Goal: Task Accomplishment & Management: Use online tool/utility

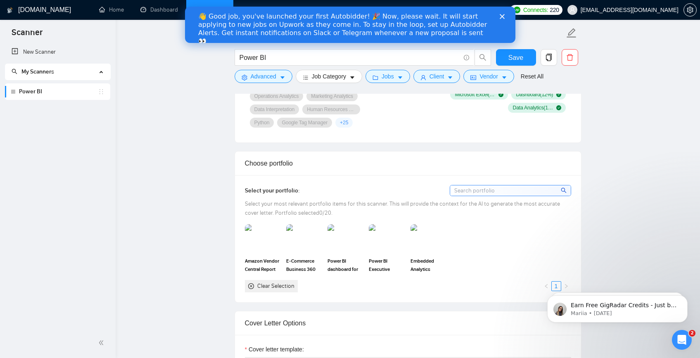
click at [479, 62] on button "button" at bounding box center [483, 57] width 17 height 17
click at [503, 15] on polygon "Close" at bounding box center [501, 16] width 5 height 5
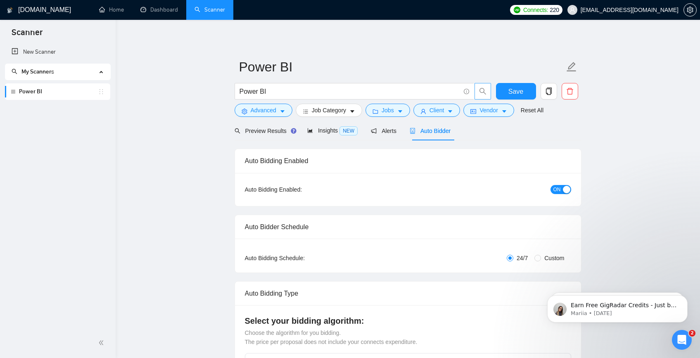
click at [478, 90] on span "search" at bounding box center [483, 91] width 16 height 7
click at [257, 131] on span "Preview Results" at bounding box center [264, 131] width 59 height 7
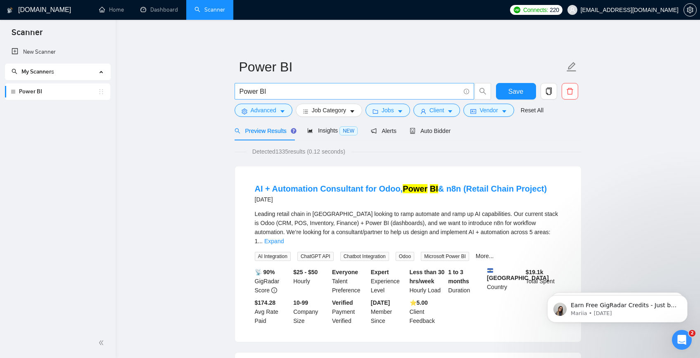
click at [303, 98] on span "Power BI" at bounding box center [355, 91] width 240 height 17
click at [304, 94] on input "Power BI" at bounding box center [350, 91] width 221 height 10
drag, startPoint x: 304, startPoint y: 94, endPoint x: 185, endPoint y: 97, distance: 119.0
paste input "("Power BI" | "Power BI/" | "Power BI-" | "/Power BI" | "Power BI," | "Power BI…"
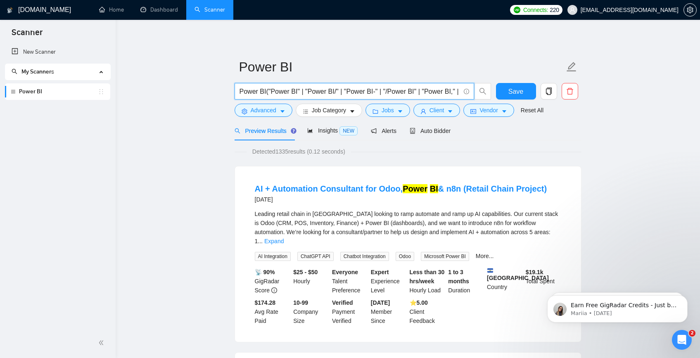
scroll to position [0, 142]
click at [253, 96] on span "Power BI("Power BI" | "Power BI/" | "Power BI-" | "/Power BI" | "Power BI," | "…" at bounding box center [355, 91] width 240 height 17
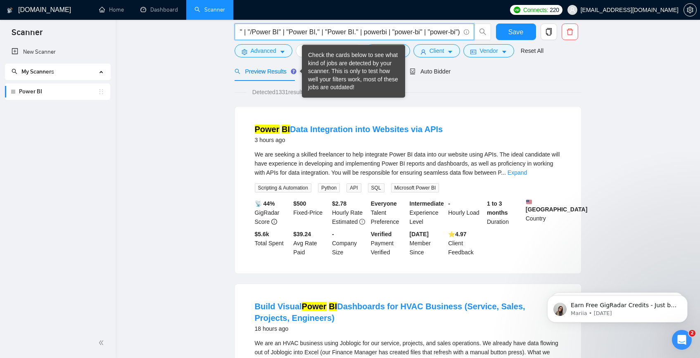
scroll to position [90, 0]
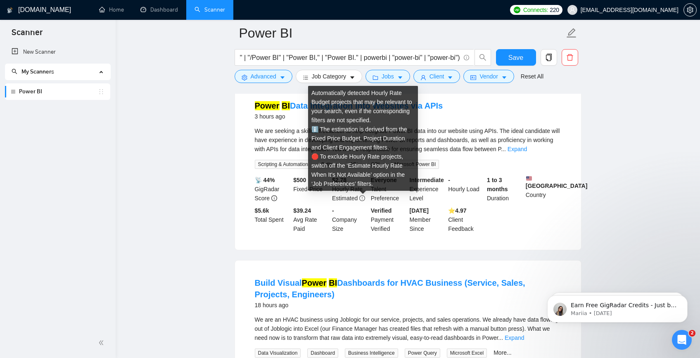
click at [364, 198] on icon "exclamation-circle" at bounding box center [362, 198] width 6 height 6
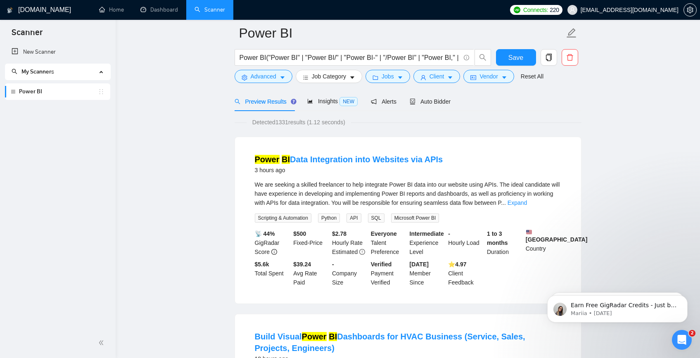
scroll to position [0, 0]
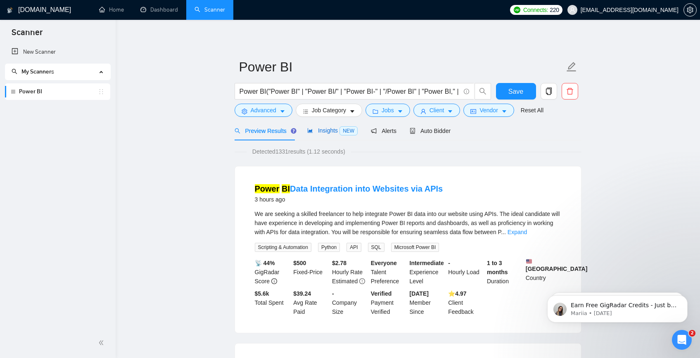
click at [335, 130] on span "Insights NEW" at bounding box center [332, 130] width 50 height 7
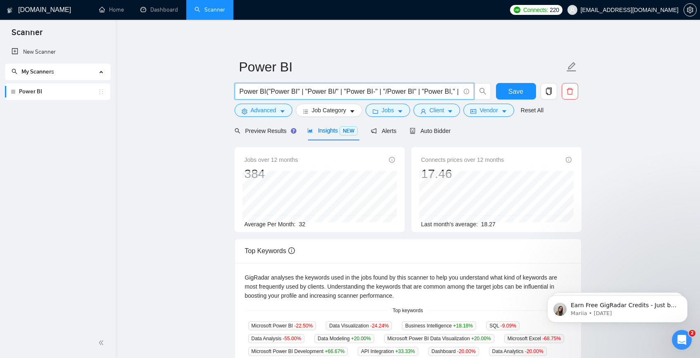
drag, startPoint x: 266, startPoint y: 90, endPoint x: 212, endPoint y: 86, distance: 54.2
click at [212, 86] on main "Power BI Power BI("Power BI" | "Power BI/" | "Power BI-" | "/Power BI" | "Power…" at bounding box center [408, 316] width 558 height 567
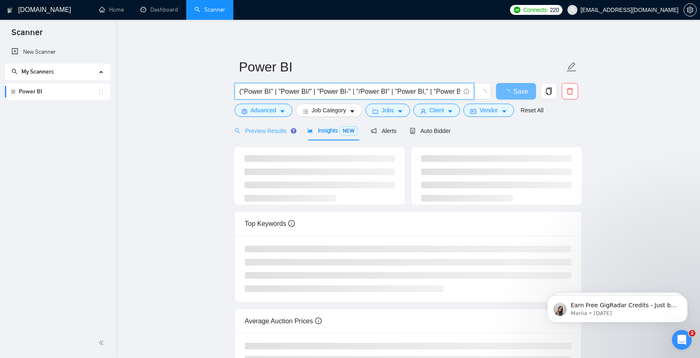
type input "("Power BI" | "Power BI/" | "Power BI-" | "/Power BI" | "Power BI," | "Power BI…"
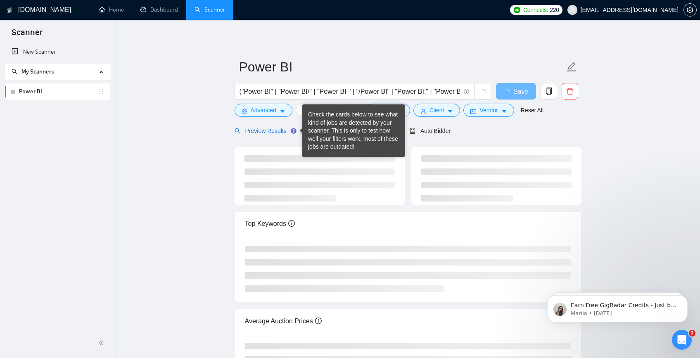
click at [282, 130] on span "Preview Results" at bounding box center [264, 131] width 59 height 7
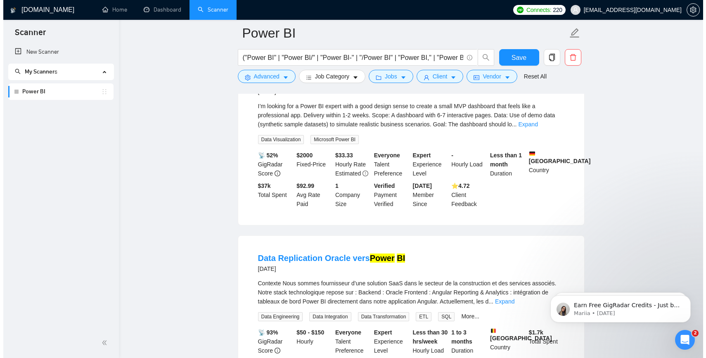
scroll to position [972, 0]
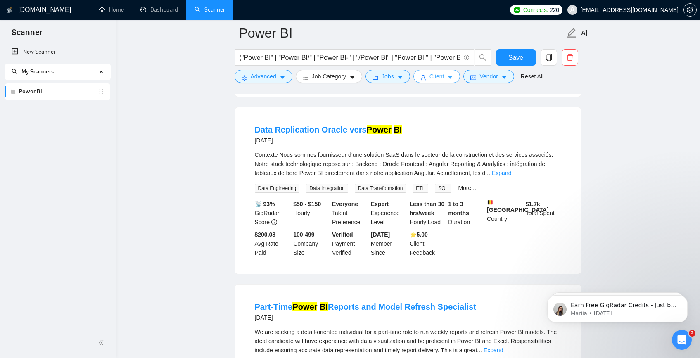
click at [444, 78] on span "Client" at bounding box center [437, 76] width 15 height 9
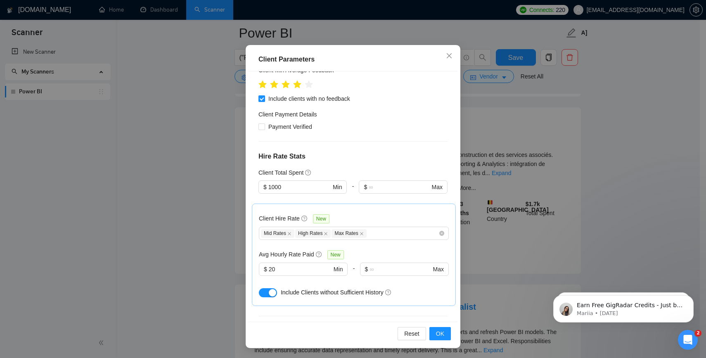
scroll to position [0, 0]
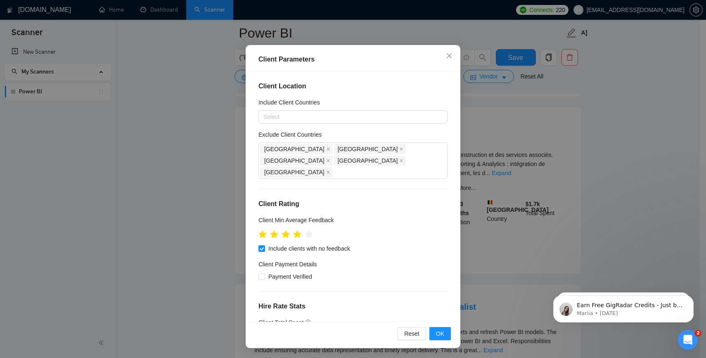
click at [476, 132] on div "Client Parameters Client Location Include Client Countries Select Exclude Clien…" at bounding box center [353, 179] width 706 height 358
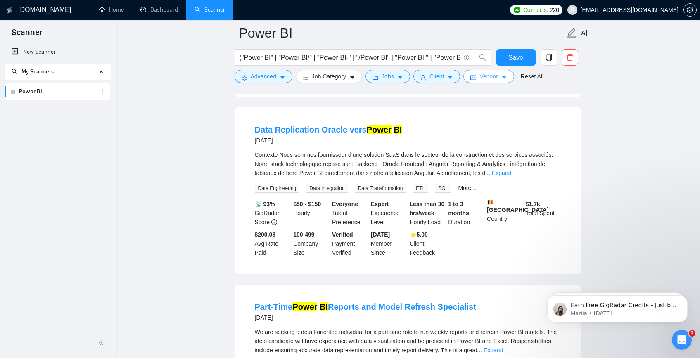
click at [506, 77] on icon "caret-down" at bounding box center [504, 78] width 4 height 2
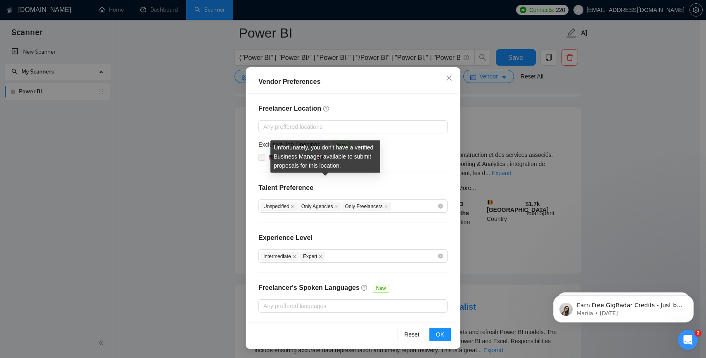
scroll to position [24, 0]
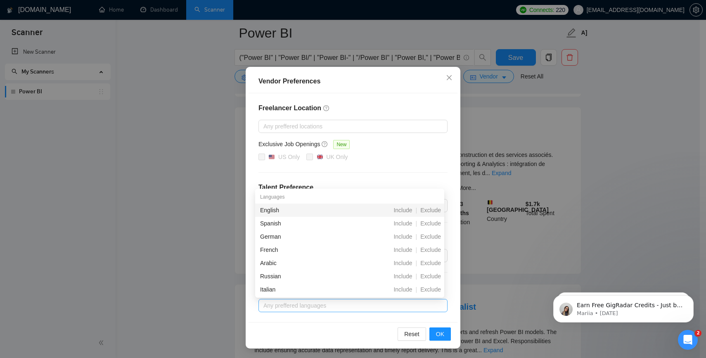
click at [342, 309] on div at bounding box center [349, 306] width 177 height 10
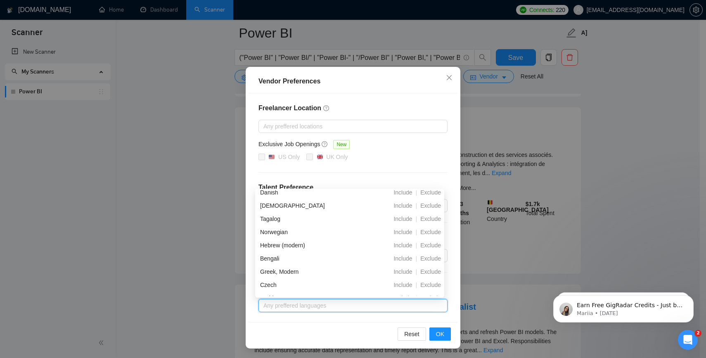
scroll to position [0, 0]
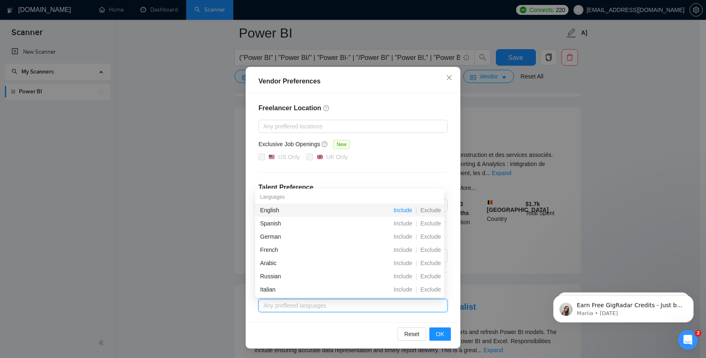
click at [405, 211] on span "Include" at bounding box center [402, 210] width 25 height 7
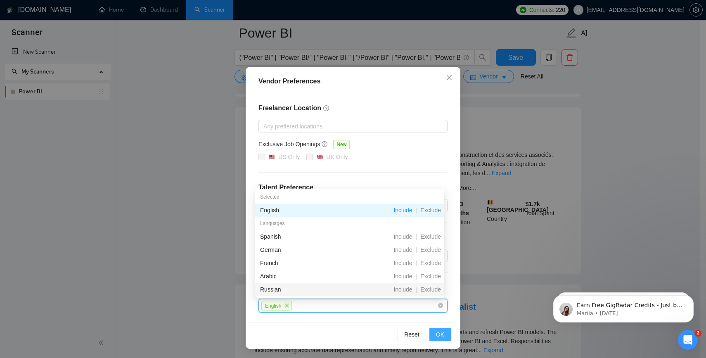
click at [436, 335] on span "OK" at bounding box center [440, 334] width 8 height 9
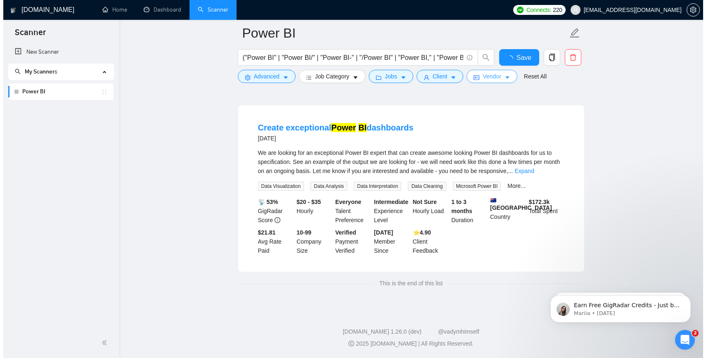
scroll to position [67, 0]
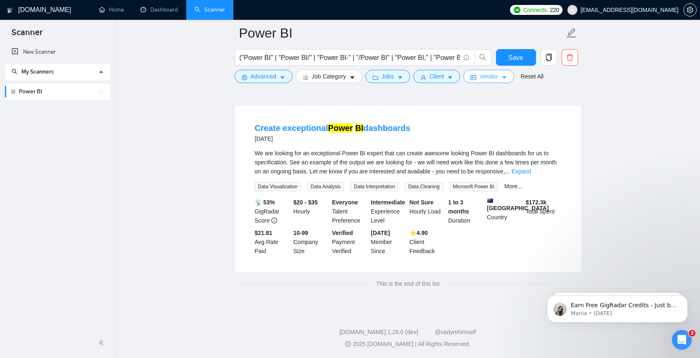
click at [508, 82] on button "Vendor" at bounding box center [488, 76] width 50 height 13
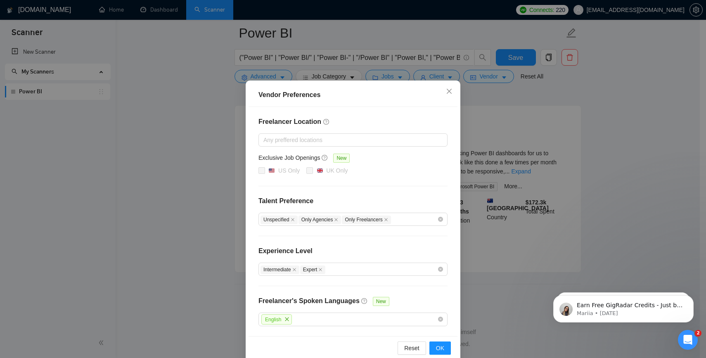
scroll to position [24, 0]
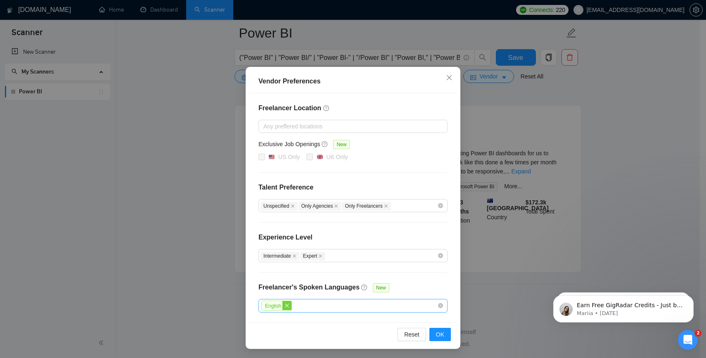
click at [287, 304] on icon "close" at bounding box center [287, 305] width 5 height 5
click at [436, 331] on span "OK" at bounding box center [440, 334] width 8 height 9
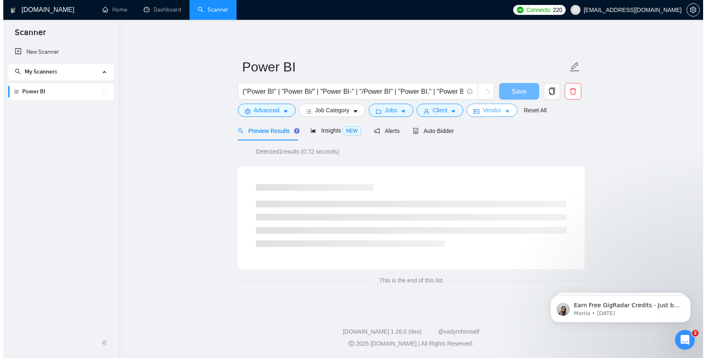
scroll to position [0, 0]
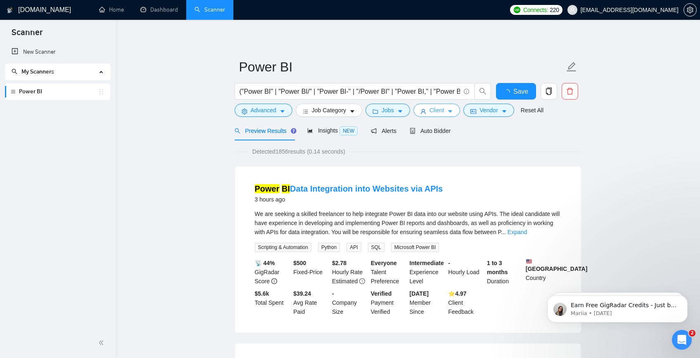
click at [435, 112] on span "Client" at bounding box center [437, 110] width 15 height 9
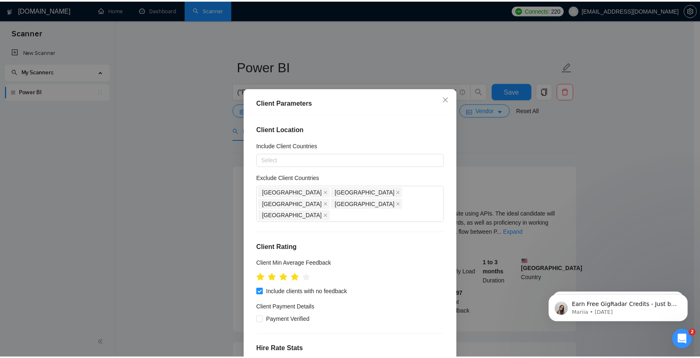
scroll to position [132, 0]
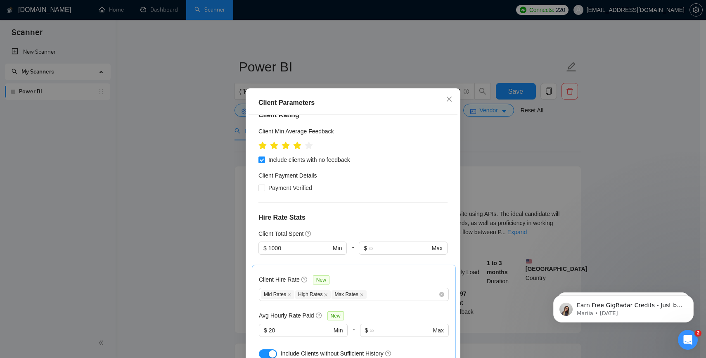
click at [552, 151] on div "Client Parameters Client Location Include Client Countries Select Exclude Clien…" at bounding box center [353, 179] width 706 height 358
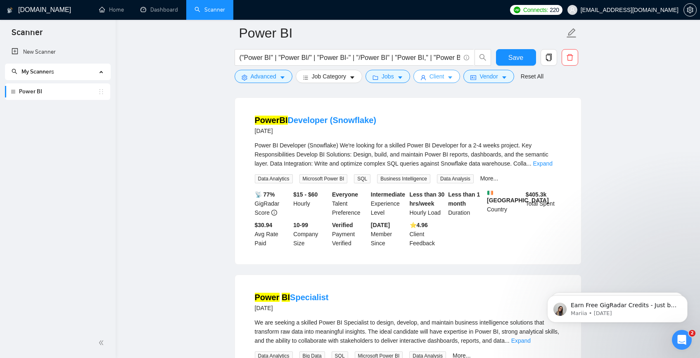
scroll to position [1676, 0]
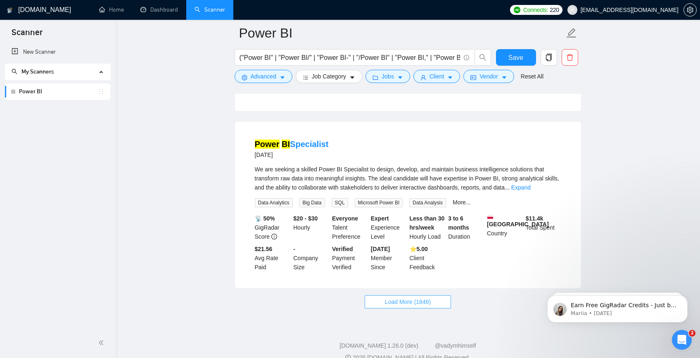
click at [408, 301] on button "Load More (1846)" at bounding box center [408, 301] width 86 height 13
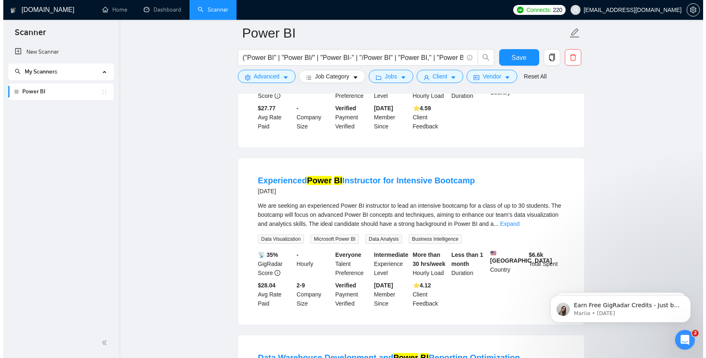
scroll to position [2174, 0]
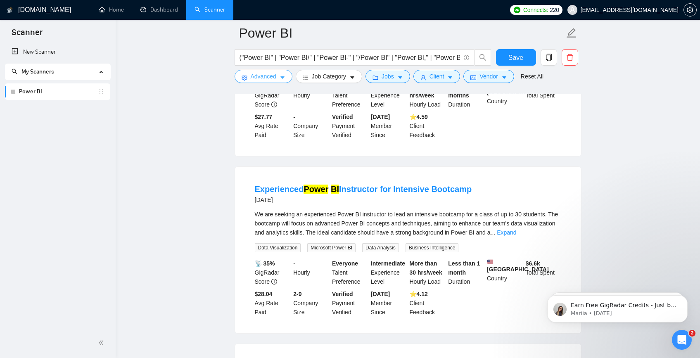
click at [276, 76] on span "Advanced" at bounding box center [264, 76] width 26 height 9
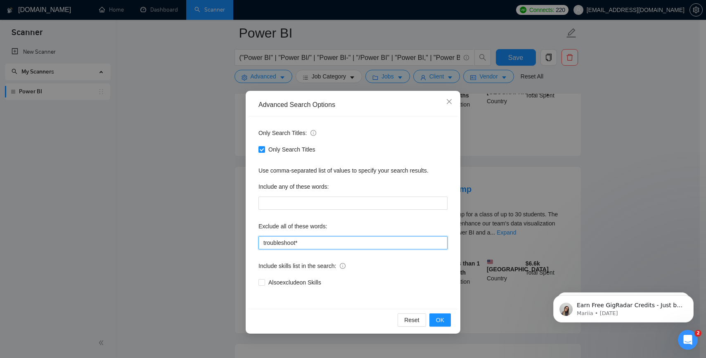
click at [304, 241] on input "troubleshoot*" at bounding box center [353, 242] width 189 height 13
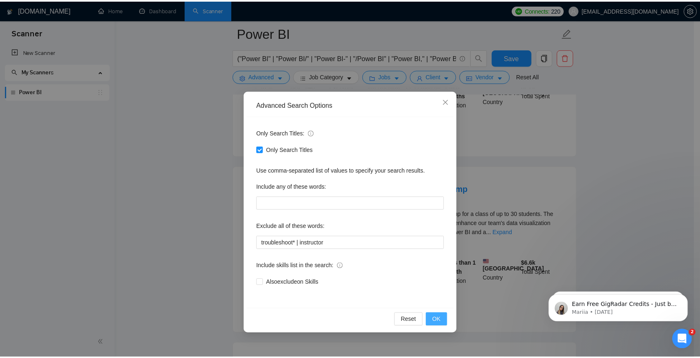
scroll to position [2151, 0]
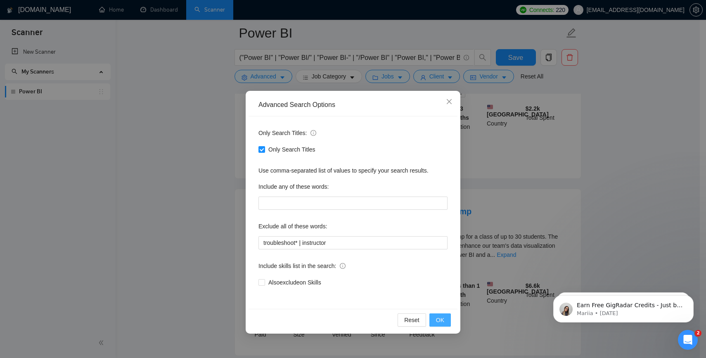
click at [434, 320] on button "OK" at bounding box center [440, 319] width 21 height 13
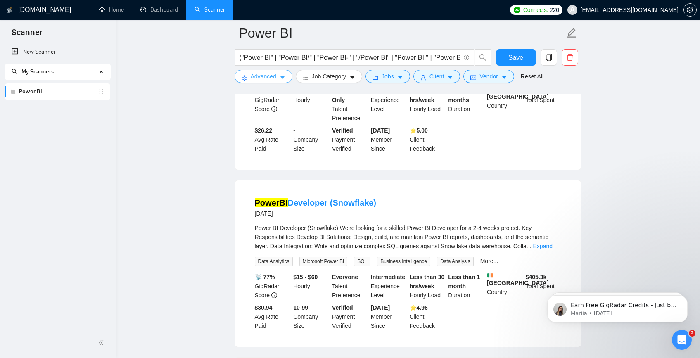
scroll to position [1696, 0]
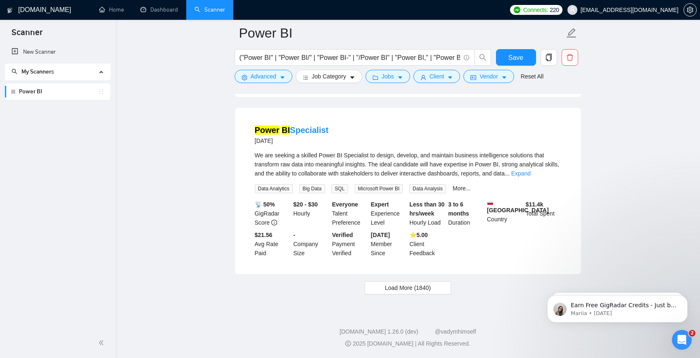
click at [392, 292] on span "Load More (1840)" at bounding box center [408, 287] width 46 height 9
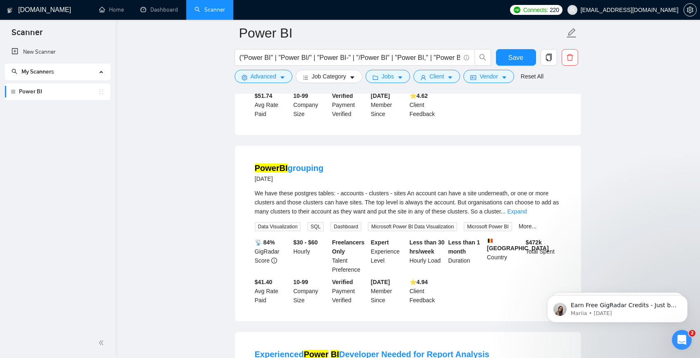
scroll to position [2748, 0]
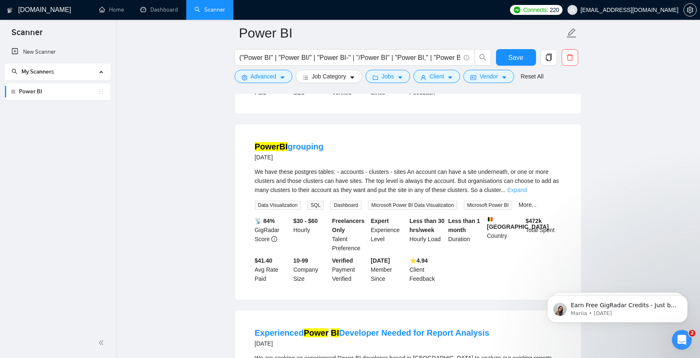
click at [527, 193] on link "Expand" at bounding box center [516, 190] width 19 height 7
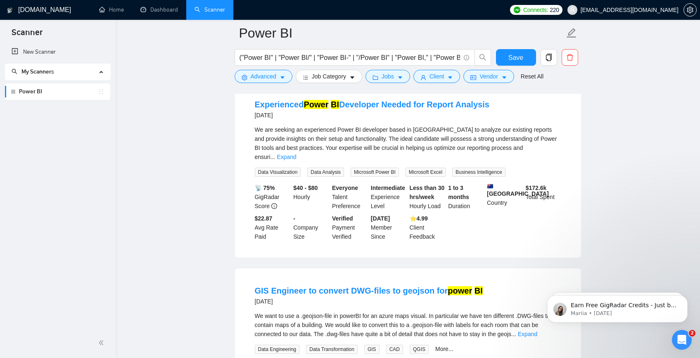
scroll to position [3104, 0]
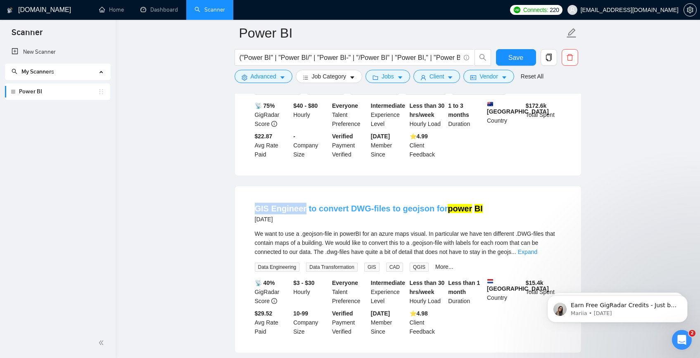
drag, startPoint x: 251, startPoint y: 226, endPoint x: 304, endPoint y: 228, distance: 52.5
click at [304, 228] on li "GIS Engineer to convert DWG-files to geojson for power BI [DATE] We want to use…" at bounding box center [408, 269] width 326 height 147
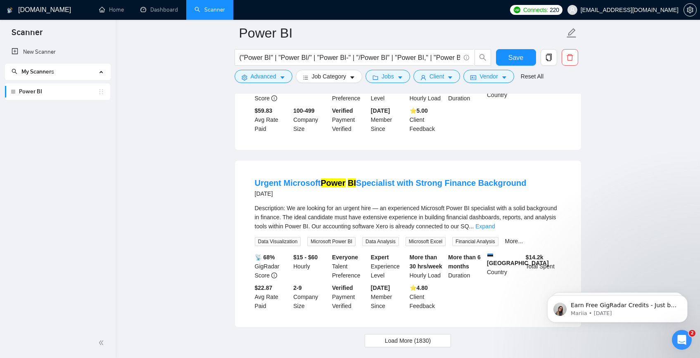
scroll to position [3561, 0]
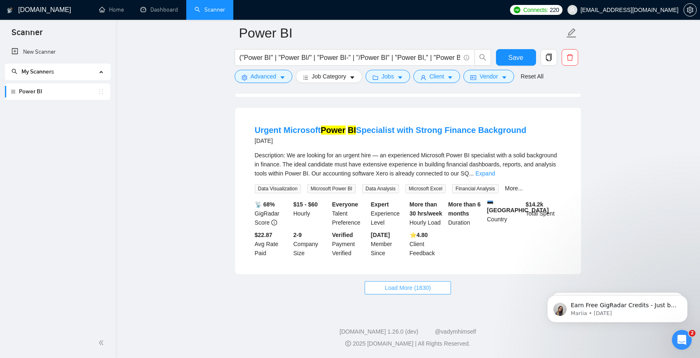
click at [400, 290] on span "Load More (1830)" at bounding box center [408, 287] width 46 height 9
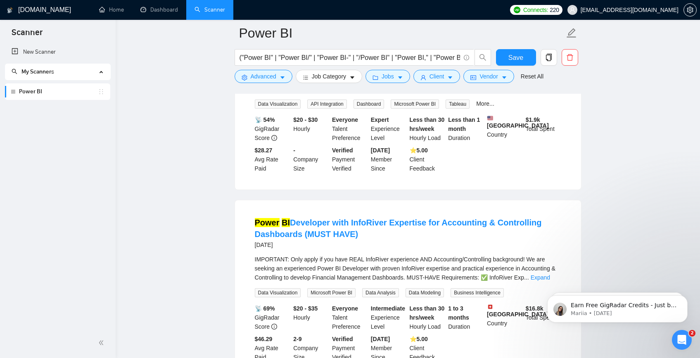
scroll to position [4223, 0]
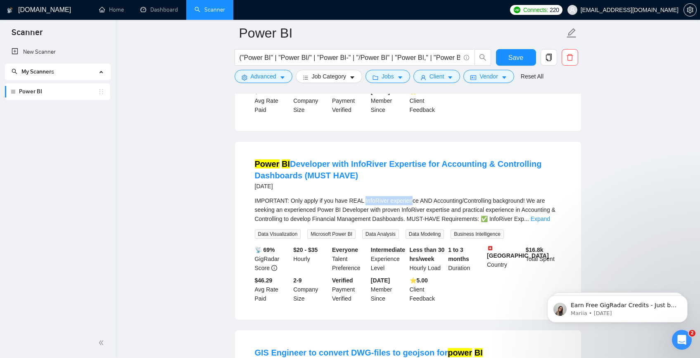
drag, startPoint x: 367, startPoint y: 249, endPoint x: 417, endPoint y: 245, distance: 50.1
click at [415, 222] on span "IMPORTANT: Only apply if you have REAL InfoRiver experience AND Accounting/Cont…" at bounding box center [405, 209] width 301 height 25
click at [426, 222] on span "IMPORTANT: Only apply if you have REAL InfoRiver experience AND Accounting/Cont…" at bounding box center [405, 209] width 301 height 25
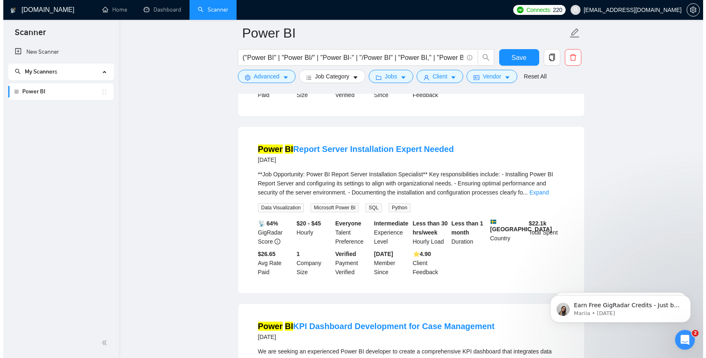
scroll to position [5171, 0]
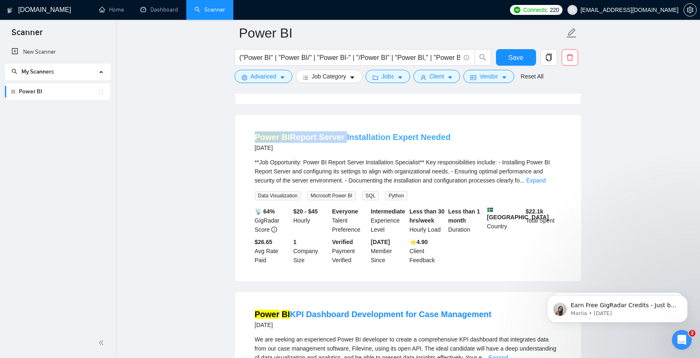
drag, startPoint x: 251, startPoint y: 191, endPoint x: 341, endPoint y: 192, distance: 90.1
click at [341, 192] on li "Power BI Report Server Installation Expert Needed [DATE] **Job Opportunity: Pow…" at bounding box center [408, 198] width 326 height 147
copy link "Power BI Report Server"
click at [276, 72] on span "Advanced" at bounding box center [264, 76] width 26 height 9
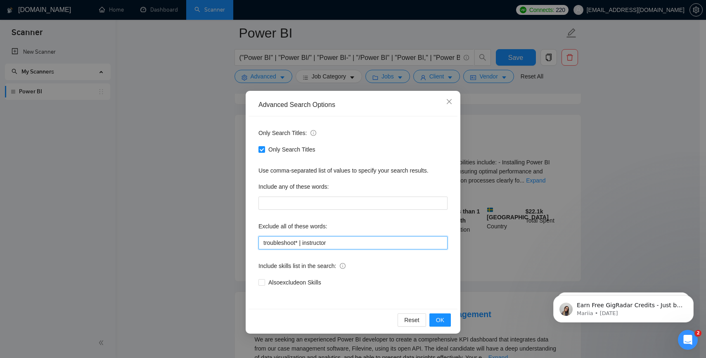
click at [347, 242] on input "troubleshoot* | instructor" at bounding box center [353, 242] width 189 height 13
paste input "Power BI Report Server"
click at [447, 321] on button "OK" at bounding box center [440, 319] width 21 height 13
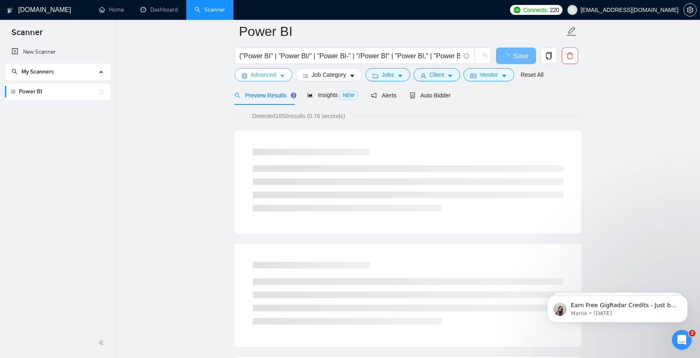
scroll to position [0, 0]
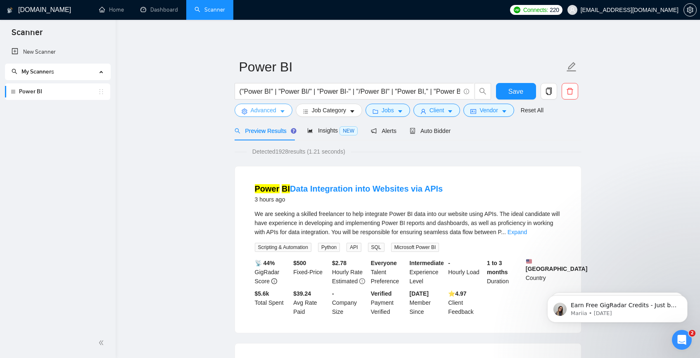
click at [262, 110] on span "Advanced" at bounding box center [264, 110] width 26 height 9
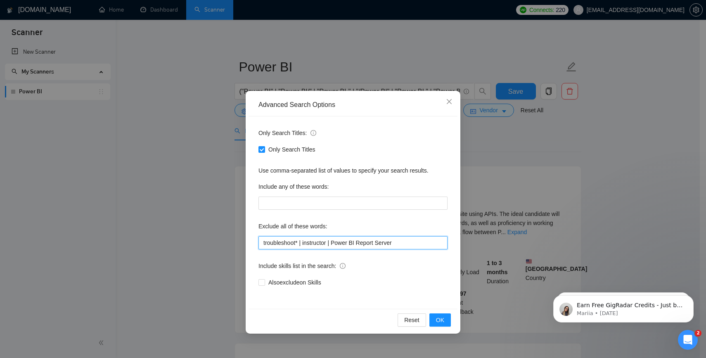
click at [335, 244] on input "troubleshoot* | instructor | Power BI Report Server" at bounding box center [353, 242] width 189 height 13
click at [433, 243] on input "troubleshoot* | instructor | (Power BI Report Server" at bounding box center [353, 242] width 189 height 13
click at [433, 320] on button "OK" at bounding box center [440, 319] width 21 height 13
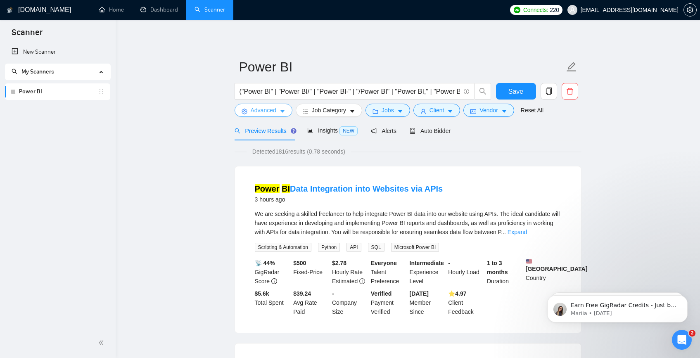
click at [278, 114] on button "Advanced" at bounding box center [264, 110] width 58 height 13
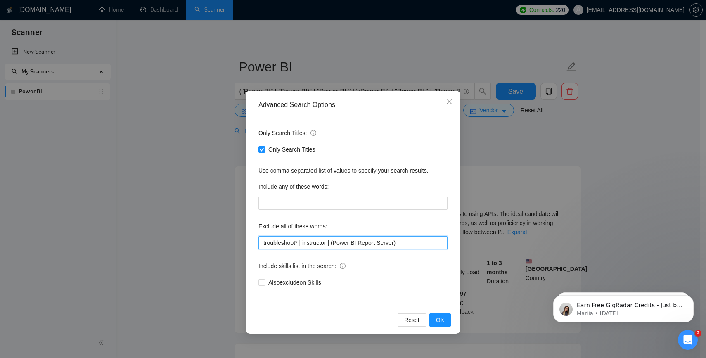
drag, startPoint x: 414, startPoint y: 246, endPoint x: 335, endPoint y: 245, distance: 78.5
click at [335, 245] on input "troubleshoot* | instructor | (Power BI Report Server)" at bounding box center [353, 242] width 189 height 13
click at [362, 243] on input "troubleshoot* | instructor | (Power BI Report Server)" at bounding box center [353, 242] width 189 height 13
drag, startPoint x: 362, startPoint y: 242, endPoint x: 333, endPoint y: 242, distance: 29.3
click at [333, 242] on input "troubleshoot* | instructor | (Power BI Report Server)" at bounding box center [353, 242] width 189 height 13
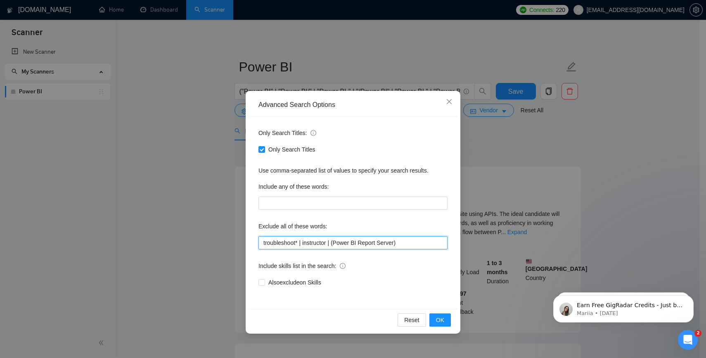
click at [340, 242] on input "troubleshoot* | instructor | (Power BI Report Server)" at bounding box center [353, 242] width 189 height 13
drag, startPoint x: 338, startPoint y: 242, endPoint x: 363, endPoint y: 243, distance: 24.8
click at [363, 243] on input "troubleshoot* | instructor | (Power BI Report Server)" at bounding box center [353, 242] width 189 height 13
click at [434, 318] on button "OK" at bounding box center [440, 319] width 21 height 13
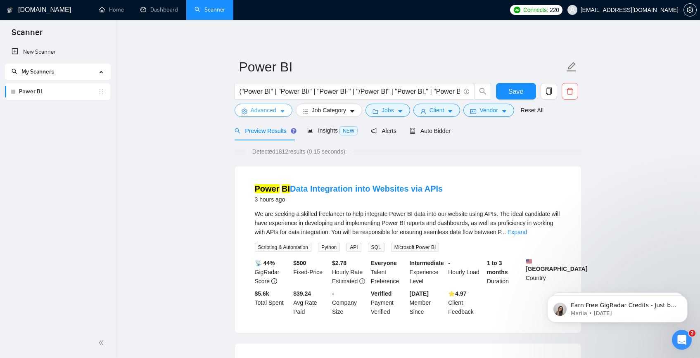
click at [277, 110] on button "Advanced" at bounding box center [264, 110] width 58 height 13
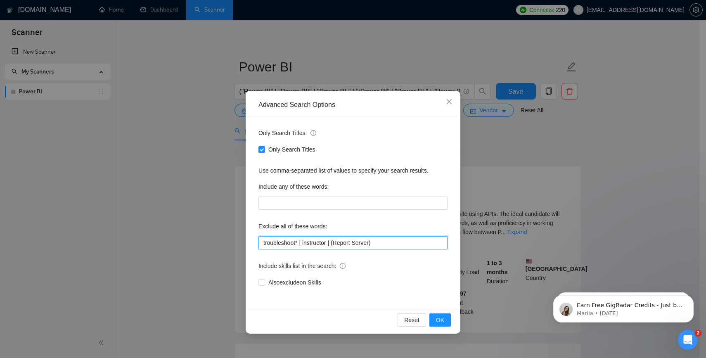
drag, startPoint x: 386, startPoint y: 242, endPoint x: 333, endPoint y: 242, distance: 52.9
click at [333, 242] on input "troubleshoot* | instructor | (Report Server)" at bounding box center [353, 242] width 189 height 13
click at [440, 319] on span "OK" at bounding box center [440, 320] width 8 height 9
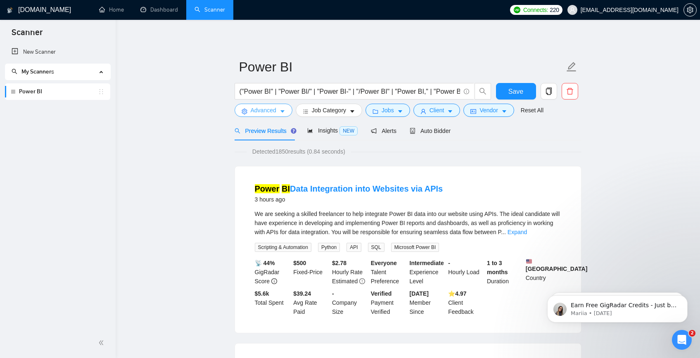
click at [270, 107] on span "Advanced" at bounding box center [264, 110] width 26 height 9
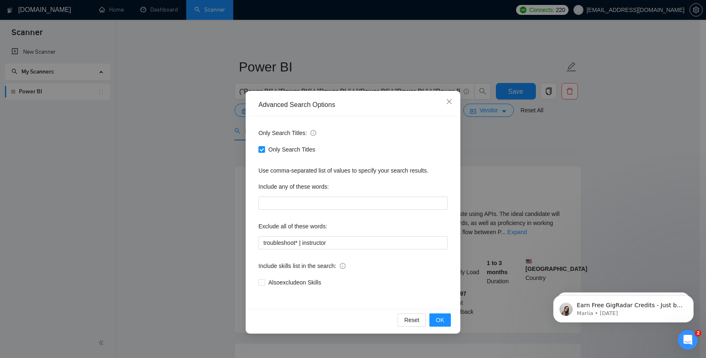
click at [365, 235] on div "Exclude all of these words:" at bounding box center [353, 228] width 189 height 17
click at [363, 247] on input "troubleshoot* | instructor" at bounding box center [353, 242] width 189 height 13
paste input "Power BI Report Server"
click at [436, 317] on span "OK" at bounding box center [440, 320] width 8 height 9
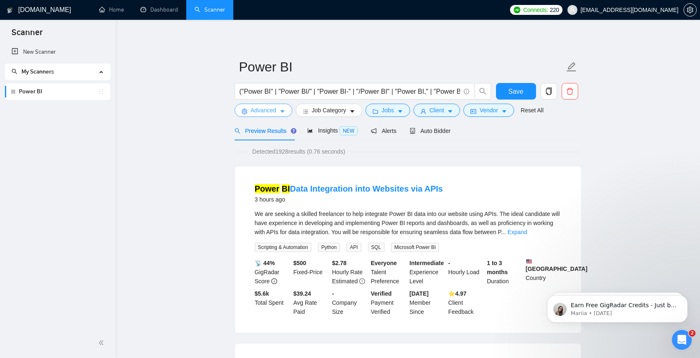
click at [280, 111] on button "Advanced" at bounding box center [264, 110] width 58 height 13
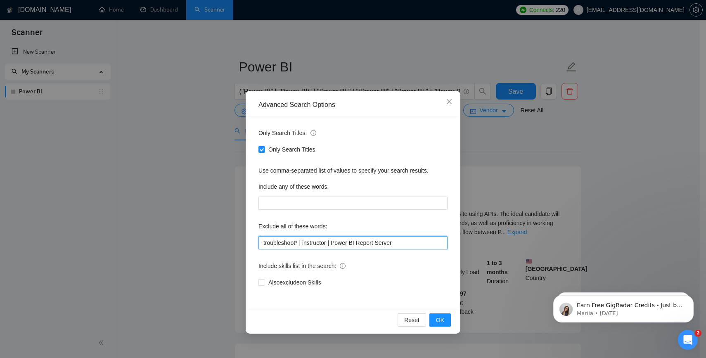
click at [335, 243] on input "troubleshoot* | instructor | Power BI Report Server" at bounding box center [353, 242] width 189 height 13
click at [406, 242] on input "troubleshoot* | instructor | (Power BI Report Server" at bounding box center [353, 242] width 189 height 13
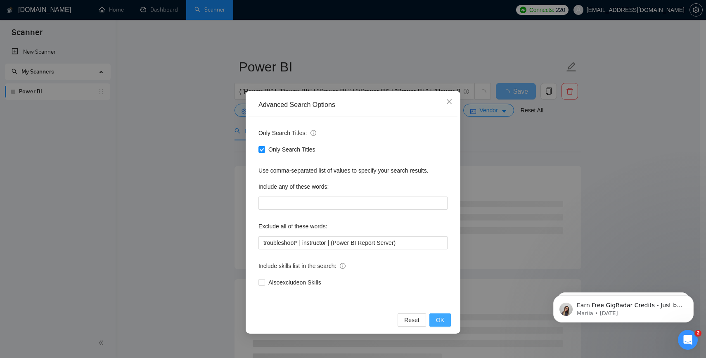
click at [442, 326] on button "OK" at bounding box center [440, 319] width 21 height 13
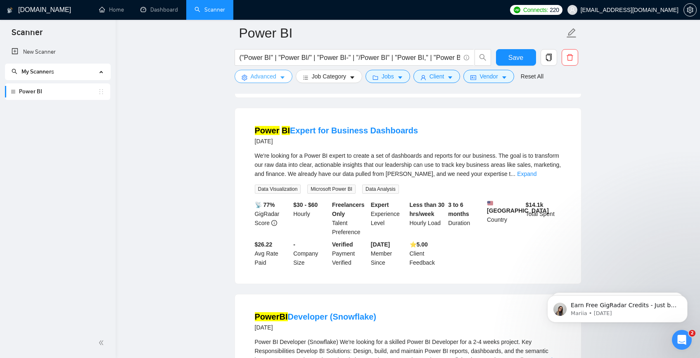
scroll to position [1696, 0]
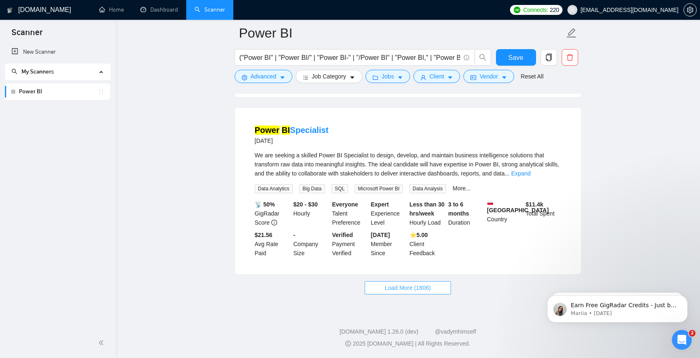
click at [401, 284] on span "Load More (1806)" at bounding box center [408, 287] width 46 height 9
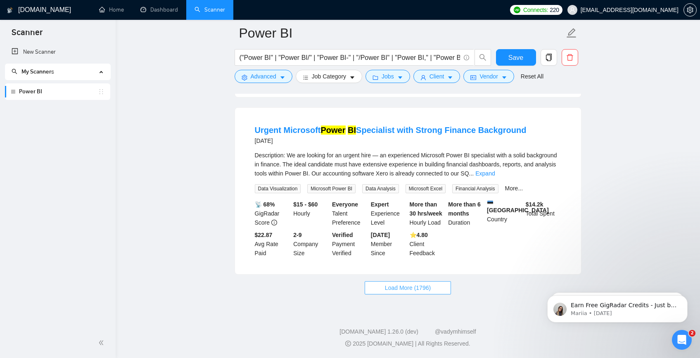
scroll to position [3515, 0]
click at [398, 293] on button "Load More (1796)" at bounding box center [408, 287] width 86 height 13
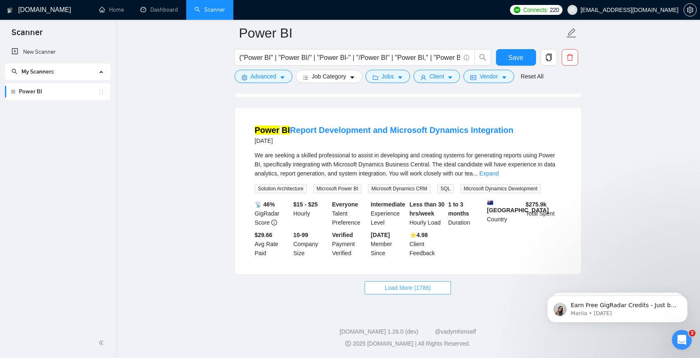
scroll to position [5360, 0]
click at [427, 292] on span "Load More (1786)" at bounding box center [408, 287] width 46 height 9
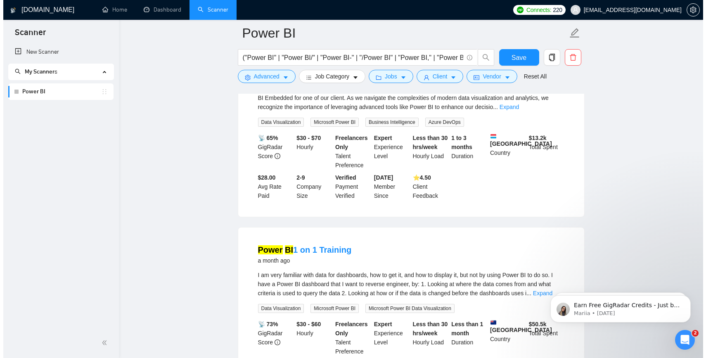
scroll to position [6955, 0]
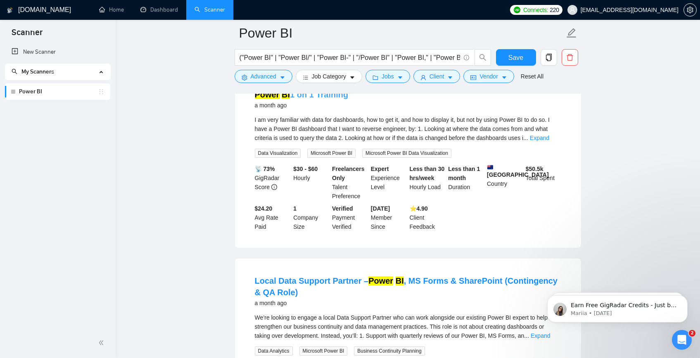
drag, startPoint x: 355, startPoint y: 172, endPoint x: 291, endPoint y: 171, distance: 64.4
click at [291, 110] on div "Power BI 1 on 1 Training a month ago" at bounding box center [408, 99] width 306 height 21
copy link "1 on 1 Training"
click at [276, 69] on div "("Power BI" | "Power BI/" | "Power BI-" | "/Power BI" | "Power BI," | "Power BI…" at bounding box center [363, 59] width 260 height 21
click at [275, 74] on span "Advanced" at bounding box center [264, 76] width 26 height 9
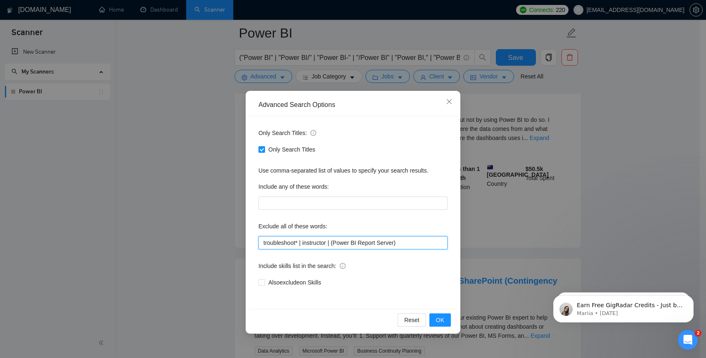
click at [407, 239] on input "troubleshoot* | instructor | (Power BI Report Server)" at bounding box center [353, 242] width 189 height 13
paste input "1 on 1 Training"
click at [437, 318] on span "OK" at bounding box center [440, 320] width 8 height 9
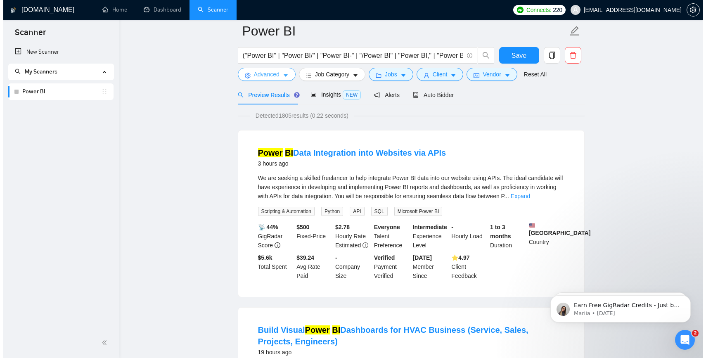
scroll to position [0, 0]
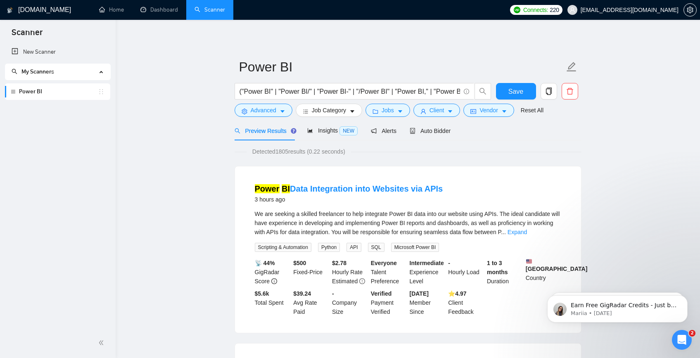
click at [271, 119] on form "Power BI ("Power BI" | "Power BI/" | "Power BI-" | "/Power BI" | "Power BI," | …" at bounding box center [408, 87] width 347 height 67
click at [271, 116] on button "Advanced" at bounding box center [264, 110] width 58 height 13
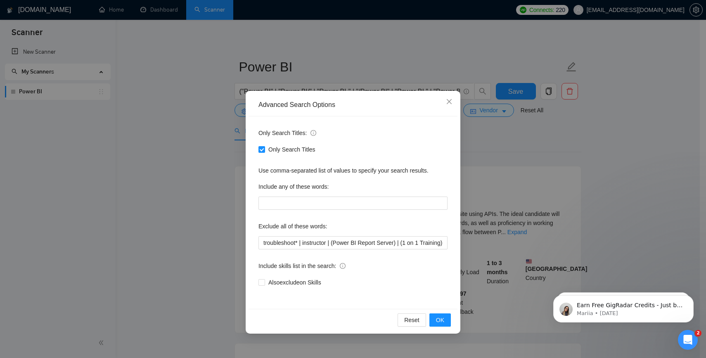
click at [537, 178] on div "Advanced Search Options Only Search Titles: Only Search Titles Use comma-separa…" at bounding box center [353, 179] width 706 height 358
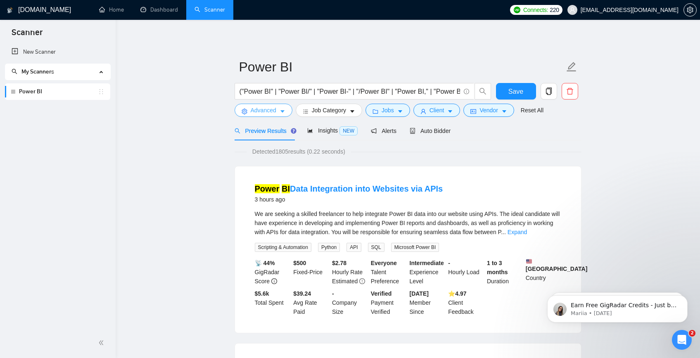
click at [258, 113] on span "Advanced" at bounding box center [264, 110] width 26 height 9
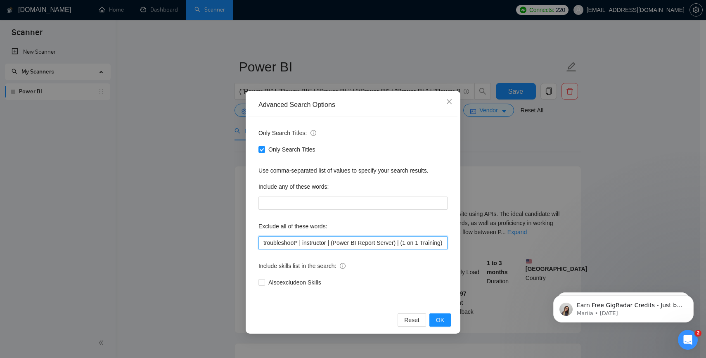
click at [421, 242] on input "troubleshoot* | instructor | (Power BI Report Server) | (1 on 1 Training)" at bounding box center [353, 242] width 189 height 13
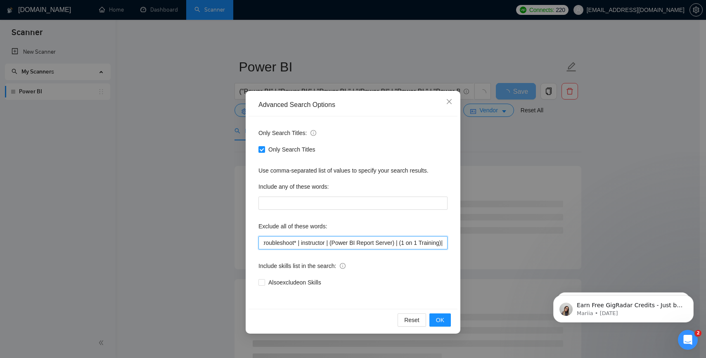
type input "troubleshoot* | instructor | (Power BI Report Server) | (1 on 1 Training)"
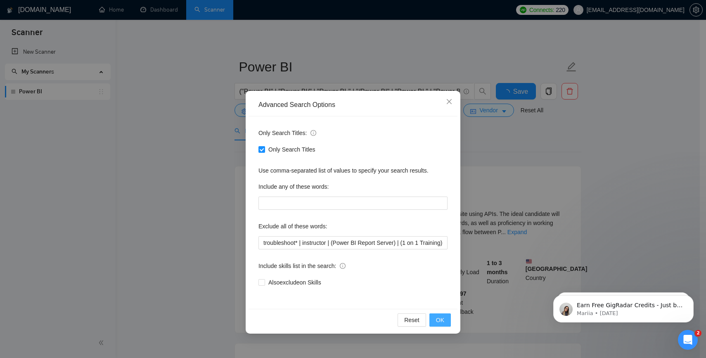
click at [441, 322] on span "OK" at bounding box center [440, 320] width 8 height 9
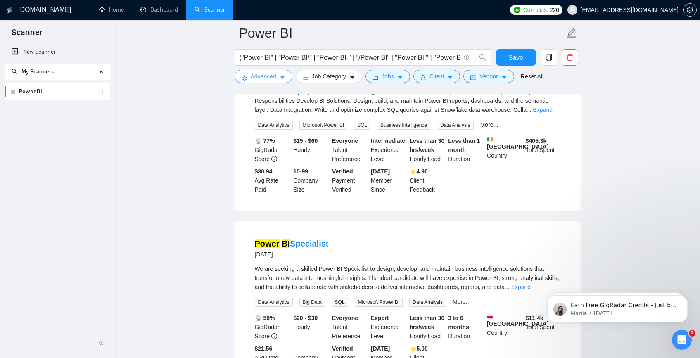
scroll to position [1696, 0]
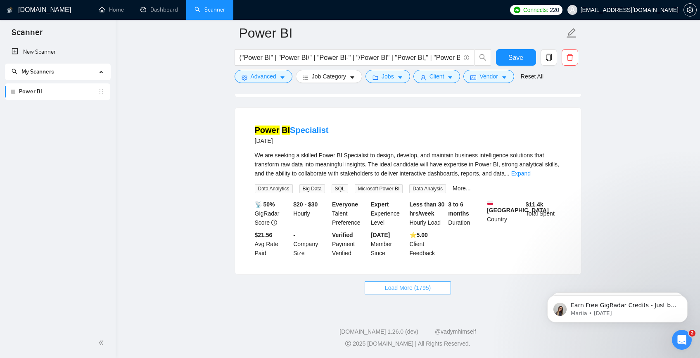
click at [401, 290] on span "Load More (1795)" at bounding box center [408, 287] width 46 height 9
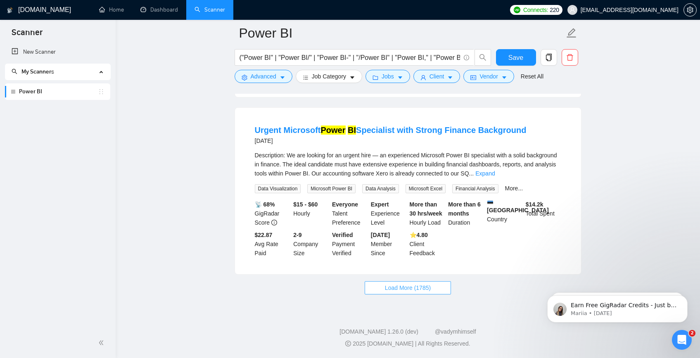
scroll to position [3515, 0]
click at [422, 288] on span "Load More (1785)" at bounding box center [408, 287] width 46 height 9
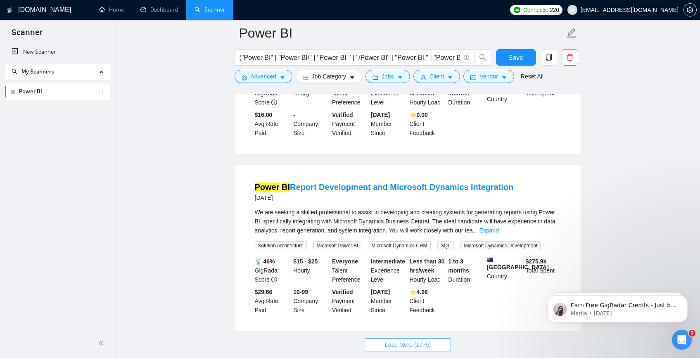
scroll to position [5362, 0]
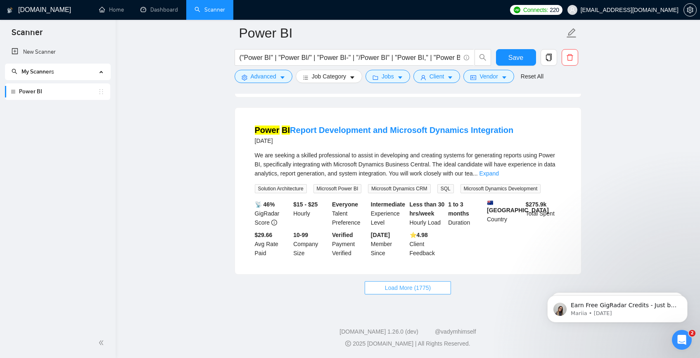
click at [435, 294] on button "Load More (1775)" at bounding box center [408, 287] width 86 height 13
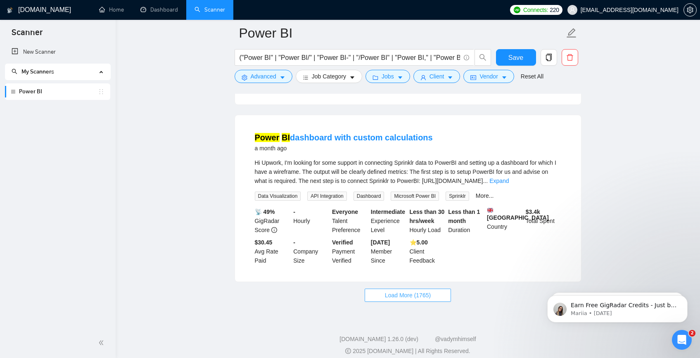
scroll to position [7193, 0]
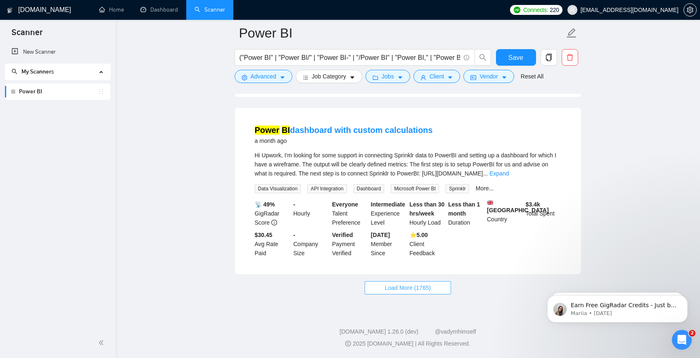
click at [442, 290] on button "Load More (1765)" at bounding box center [408, 287] width 86 height 13
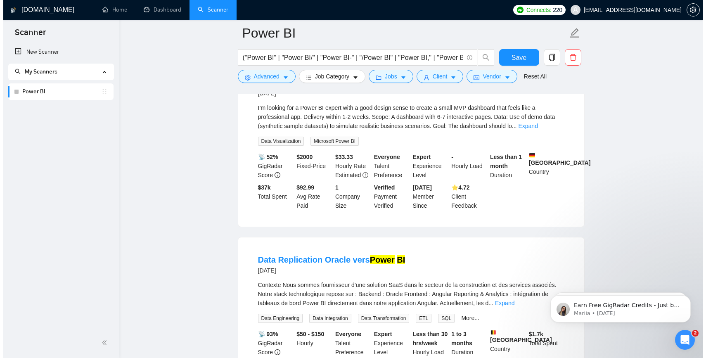
scroll to position [13, 0]
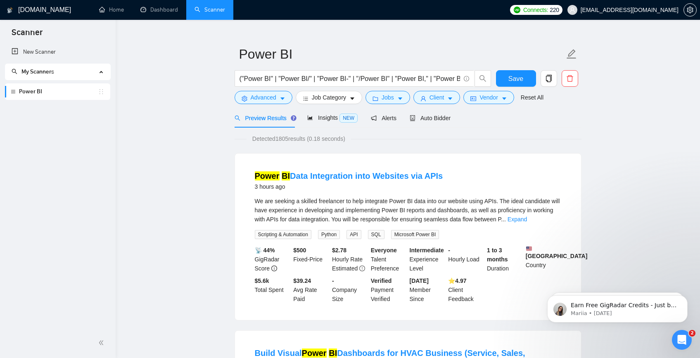
click at [458, 90] on div "("Power BI" | "Power BI/" | "Power BI-" | "/Power BI" | "Power BI," | "Power BI…" at bounding box center [363, 80] width 260 height 21
click at [457, 93] on button "Client" at bounding box center [436, 97] width 47 height 13
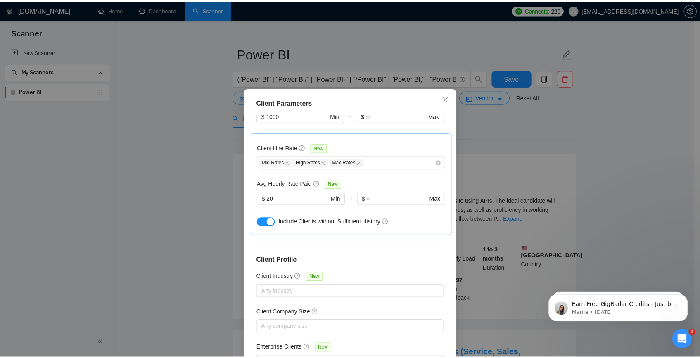
scroll to position [0, 0]
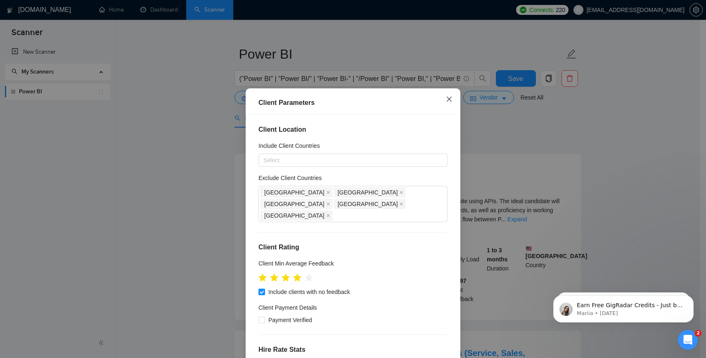
click at [451, 103] on span "Close" at bounding box center [449, 99] width 22 height 22
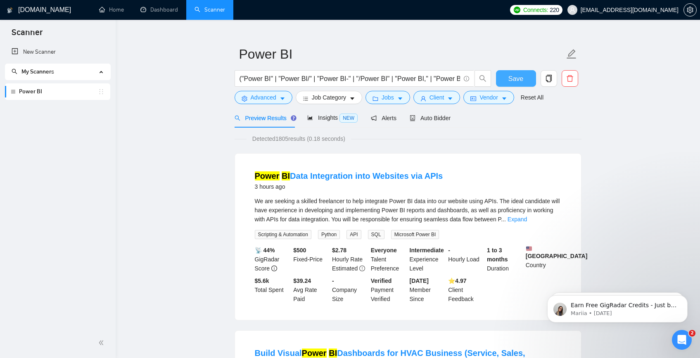
click at [501, 85] on button "Save" at bounding box center [516, 78] width 40 height 17
click at [431, 115] on span "Auto Bidder" at bounding box center [430, 118] width 41 height 7
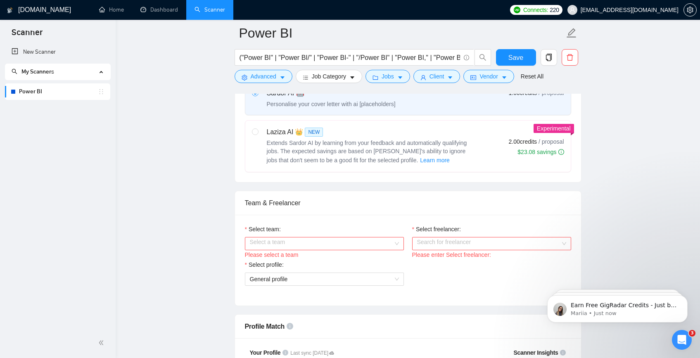
scroll to position [381, 0]
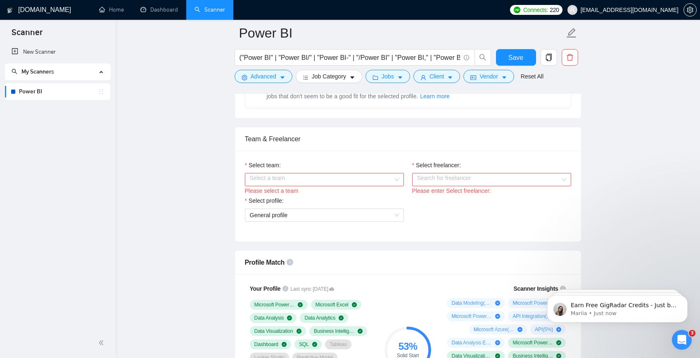
click at [357, 180] on input "Select team:" at bounding box center [321, 179] width 143 height 12
click at [301, 201] on div "Softrock Digital LLP" at bounding box center [324, 196] width 159 height 13
click at [434, 175] on input "Select freelancer:" at bounding box center [488, 179] width 143 height 12
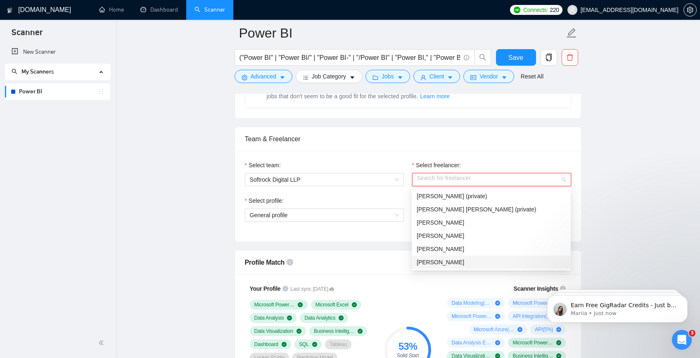
click at [436, 259] on span "[PERSON_NAME]" at bounding box center [440, 262] width 47 height 7
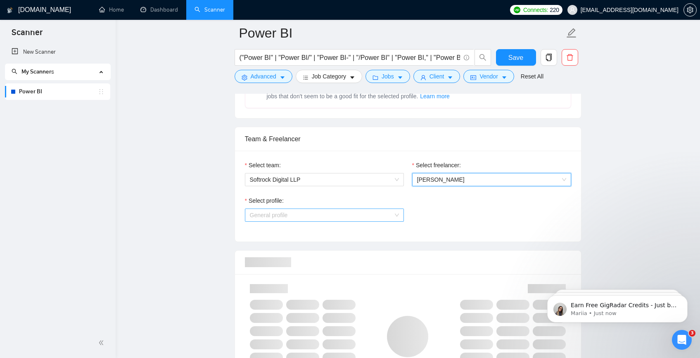
click at [300, 212] on span "General profile" at bounding box center [324, 215] width 149 height 12
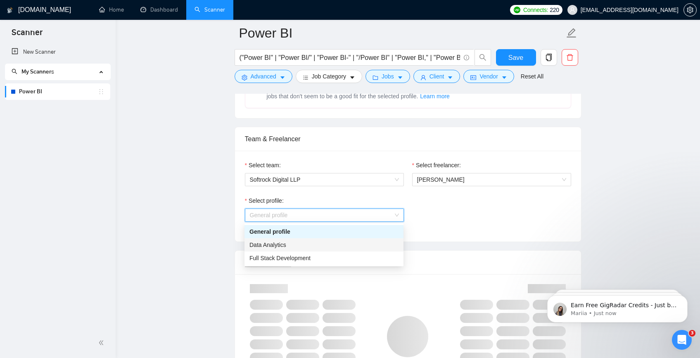
click at [283, 242] on span "Data Analytics" at bounding box center [267, 245] width 37 height 7
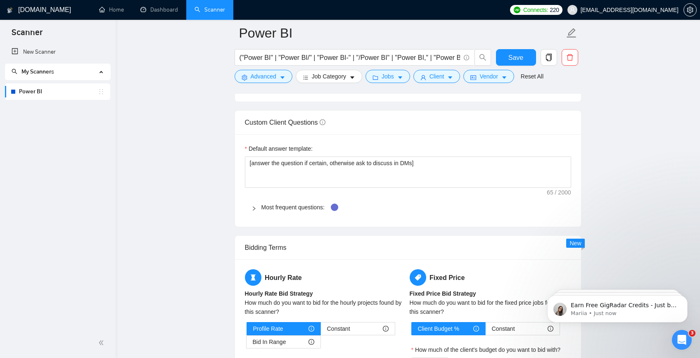
scroll to position [1123, 0]
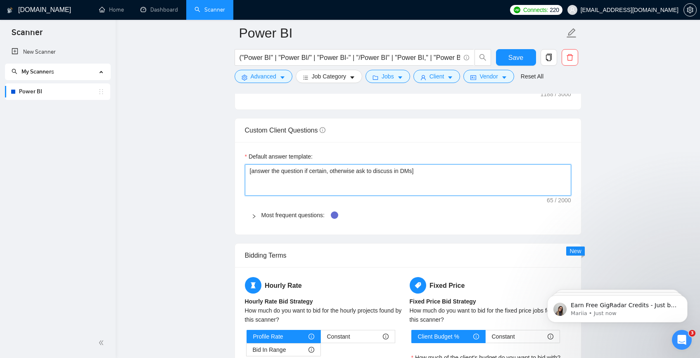
click at [430, 170] on textarea "[answer the question if certain, otherwise ask to discuss in DMs]" at bounding box center [408, 179] width 326 height 31
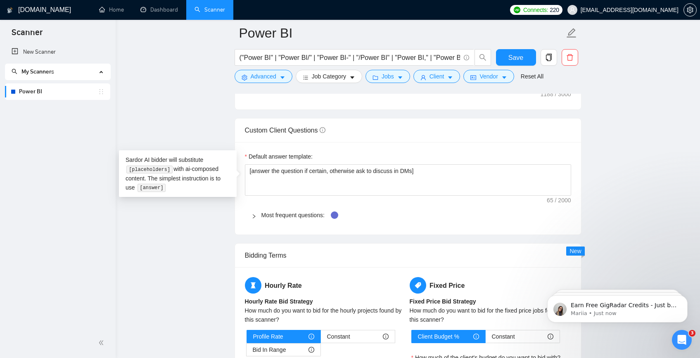
click at [257, 214] on div at bounding box center [257, 215] width 10 height 9
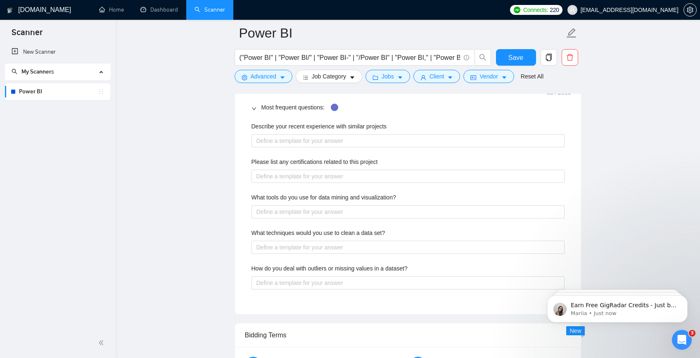
scroll to position [1235, 0]
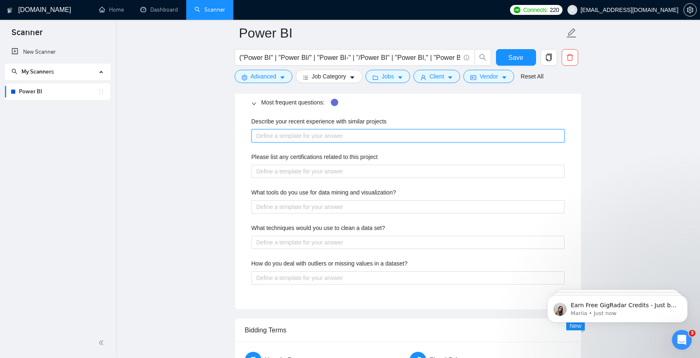
click at [322, 133] on projects "Describe your recent experience with similar projects" at bounding box center [408, 135] width 313 height 13
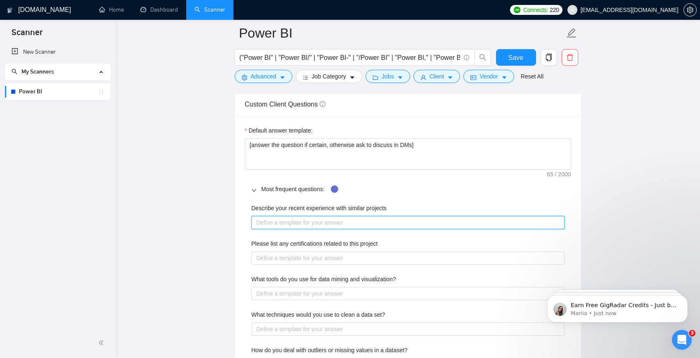
scroll to position [1162, 0]
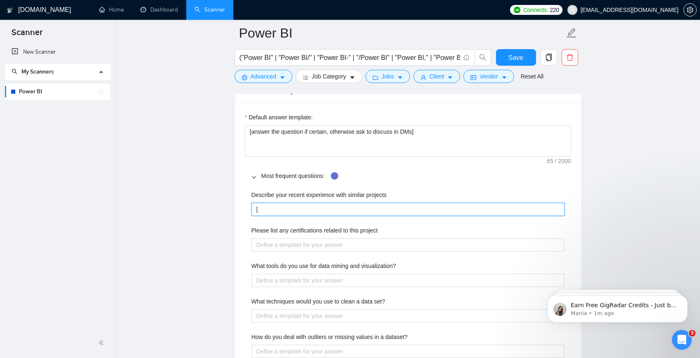
type projects "[]"
paste projects "Answer this question concisely, focusing on my relevant experience in 2-3 sente…"
drag, startPoint x: 494, startPoint y: 209, endPoint x: 226, endPoint y: 209, distance: 267.6
click at [226, 209] on main "Power BI ("Power BI" | "Power BI/" | "Power BI-" | "/Power BI" | "Power BI," | …" at bounding box center [408, 61] width 558 height 2381
type projects "[Answer this question concisely, focusing on my relevant experience in 2-3 sent…"
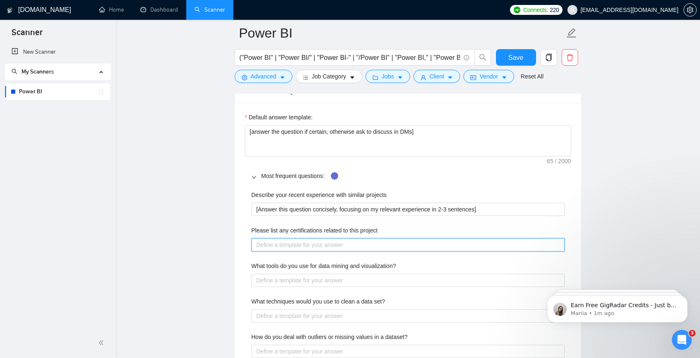
click at [273, 247] on project "Please list any certifications related to this project" at bounding box center [408, 244] width 313 height 13
paste project "[Answer this question concisely, focusing on my relevant experience in 2-3 sent…"
type project "[Answer this question concisely, focusing on my relevant experience in 2-3 sent…"
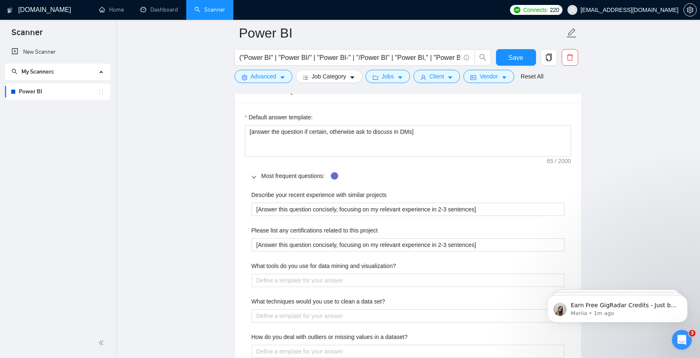
click at [282, 273] on div "What tools do you use for data mining and visualization?" at bounding box center [408, 267] width 313 height 12
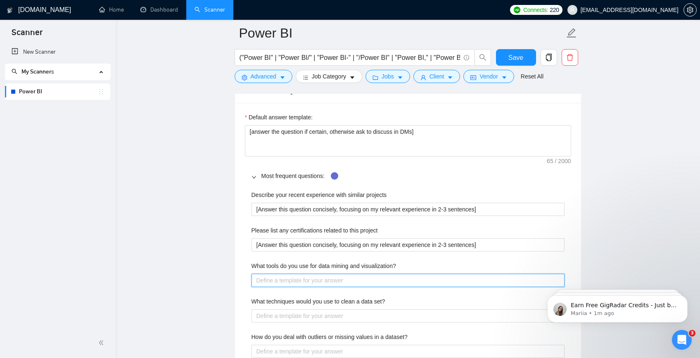
click at [283, 276] on visualization\? "What tools do you use for data mining and visualization?" at bounding box center [408, 280] width 313 height 13
paste visualization\? "[Answer this question concisely, focusing on my relevant experience in 2-3 sent…"
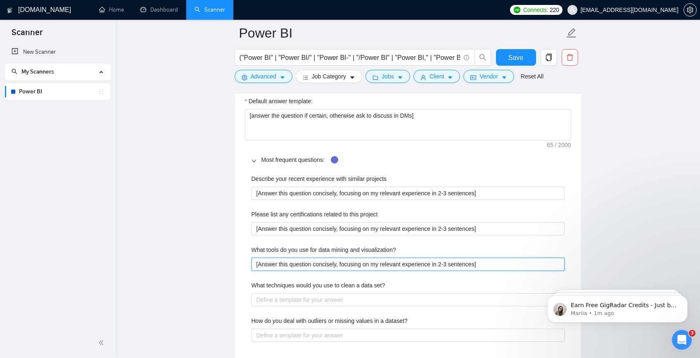
scroll to position [1293, 0]
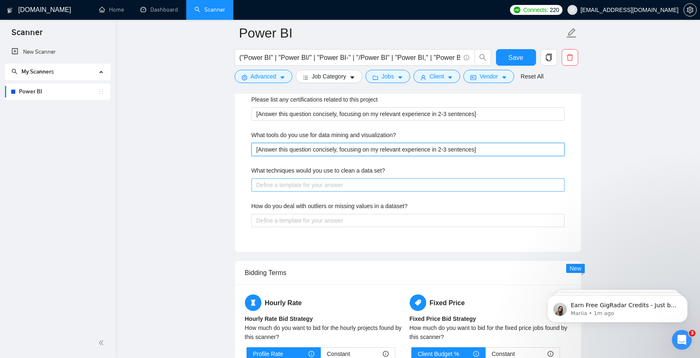
type visualization\? "[Answer this question concisely, focusing on my relevant experience in 2-3 sent…"
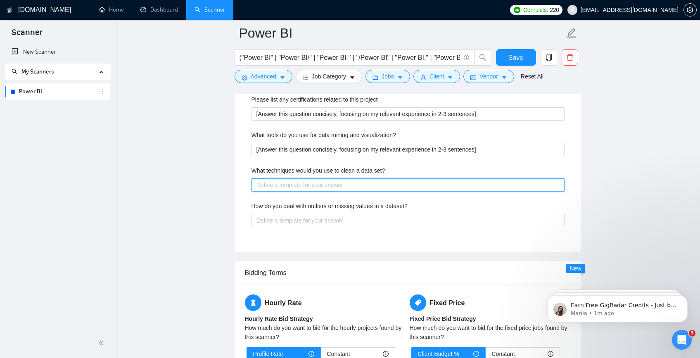
click at [298, 185] on set\? "What techniques would you use to clean a data set?" at bounding box center [408, 184] width 313 height 13
paste set\? "[Answer this question concisely, focusing on my relevant experience in 2-3 sent…"
type set\? "[Answer this question concisely, focusing on my relevant experience in 2-3 sent…"
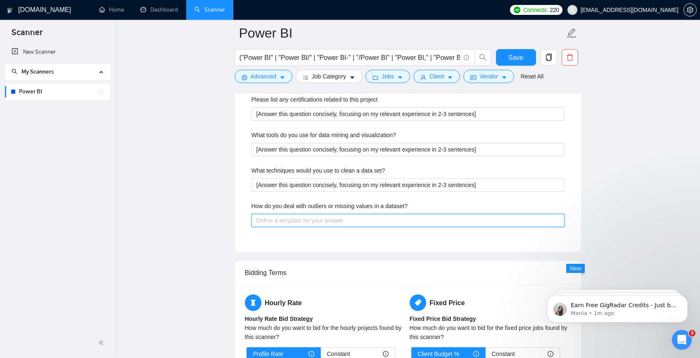
click at [307, 218] on dataset\? "How do you deal with outliers or missing values in a dataset?" at bounding box center [408, 220] width 313 height 13
paste dataset\? "[Answer this question concisely, focusing on my relevant experience in 2-3 sent…"
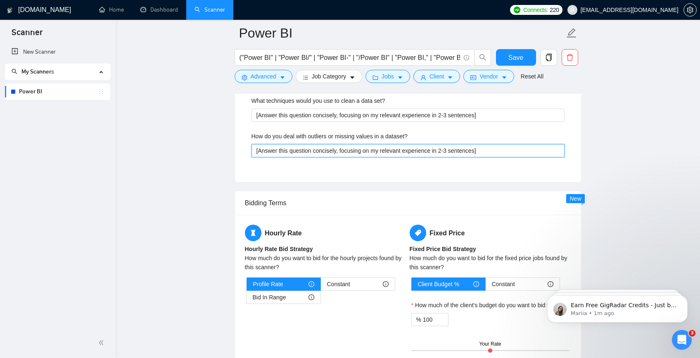
scroll to position [1494, 0]
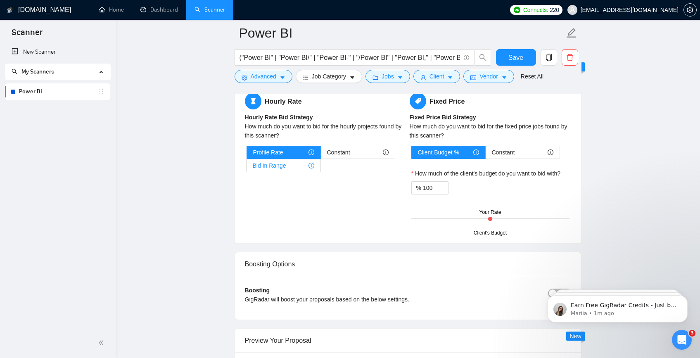
type dataset\? "[Answer this question concisely, focusing on my relevant experience in 2-3 sent…"
click at [287, 164] on div "Bid In Range" at bounding box center [284, 165] width 62 height 12
click at [247, 168] on input "Bid In Range" at bounding box center [247, 168] width 0 height 0
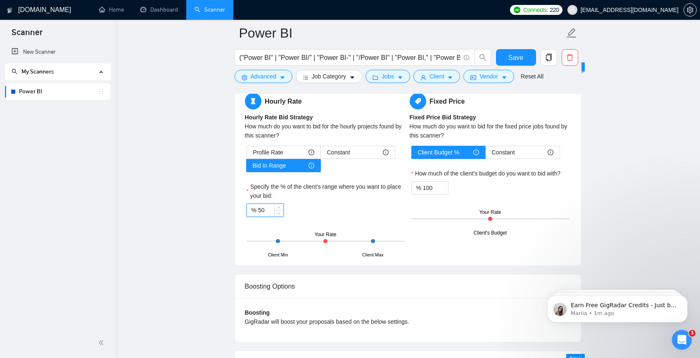
drag, startPoint x: 258, startPoint y: 207, endPoint x: 268, endPoint y: 208, distance: 9.5
click at [268, 208] on input "50" at bounding box center [270, 210] width 25 height 12
click at [429, 186] on input "100" at bounding box center [435, 188] width 25 height 12
type input "150"
click at [579, 178] on div "Hourly Rate Hourly Rate Bid Strategy How much do you want to bid for the hourly…" at bounding box center [408, 174] width 346 height 183
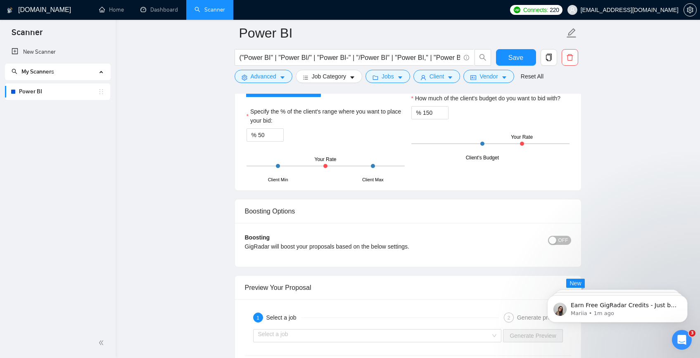
scroll to position [1571, 0]
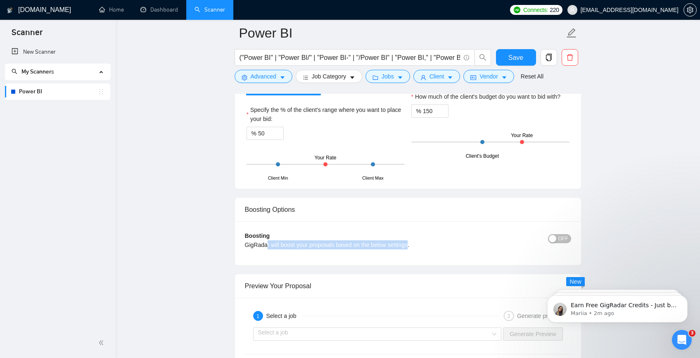
drag, startPoint x: 266, startPoint y: 246, endPoint x: 413, endPoint y: 245, distance: 146.6
click at [413, 245] on div "GigRadar will boost your proposals based on the below settings." at bounding box center [367, 244] width 245 height 9
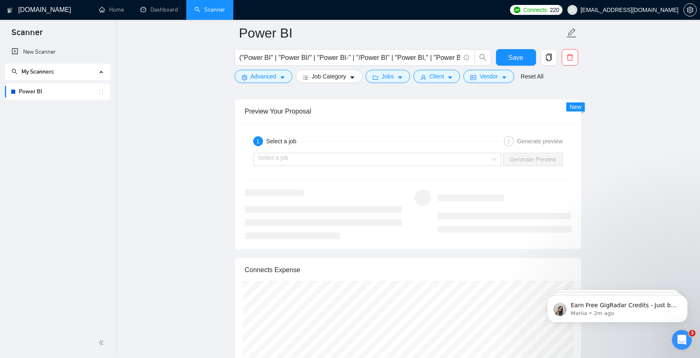
scroll to position [1747, 0]
click at [358, 157] on input "search" at bounding box center [374, 158] width 233 height 12
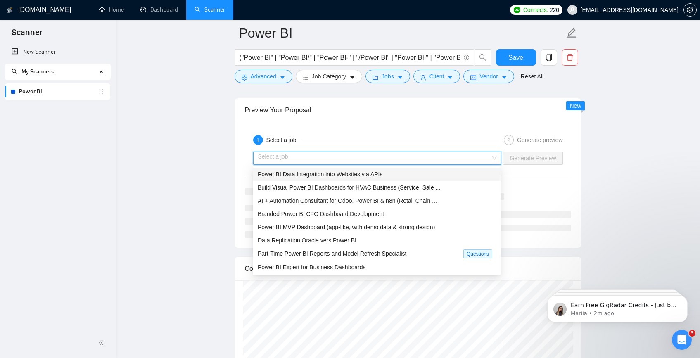
click at [352, 174] on span "Power BI Data Integration into Websites via APIs" at bounding box center [320, 174] width 125 height 7
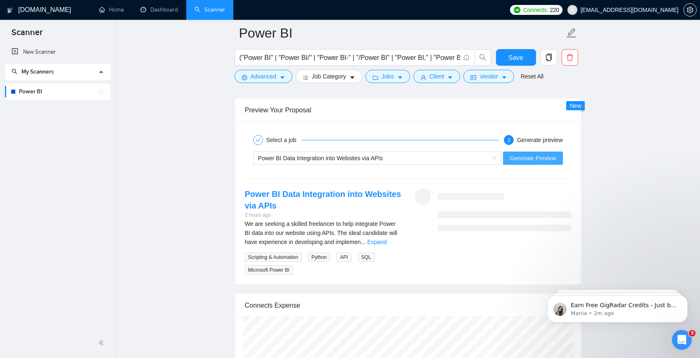
click at [522, 159] on span "Generate Preview" at bounding box center [533, 158] width 46 height 9
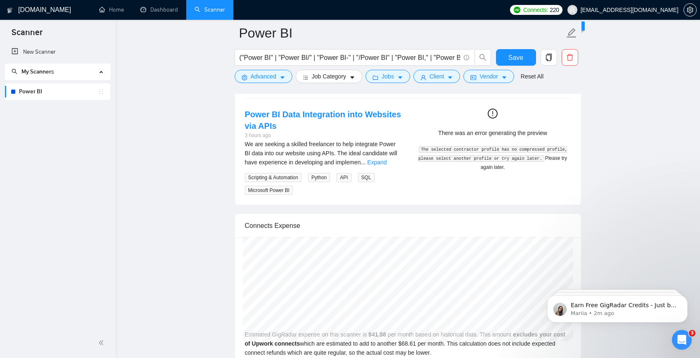
scroll to position [1782, 0]
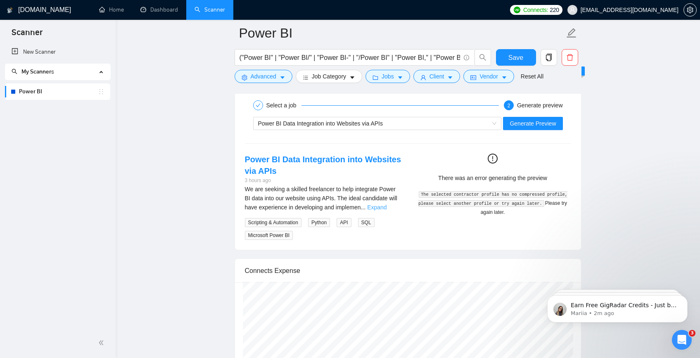
click at [387, 207] on link "Expand" at bounding box center [376, 207] width 19 height 7
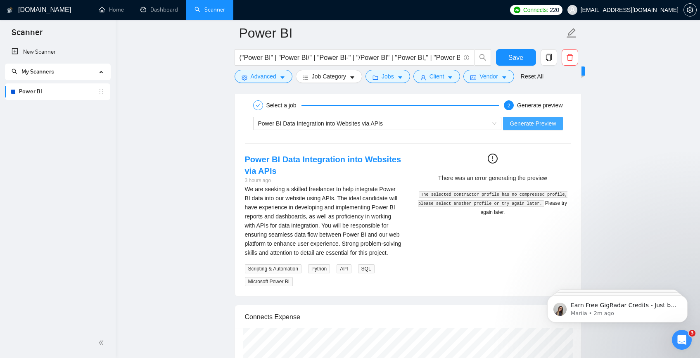
click at [532, 128] on button "Generate Preview" at bounding box center [532, 123] width 59 height 13
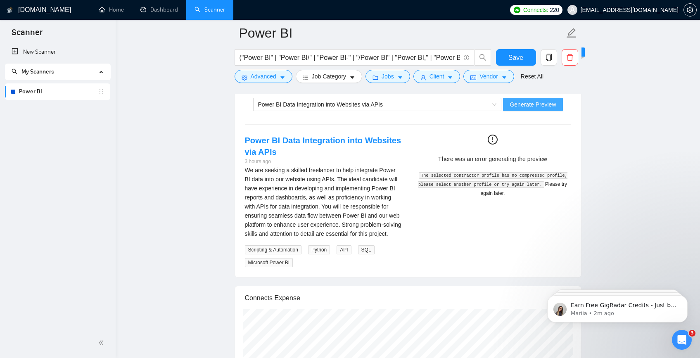
scroll to position [1759, 0]
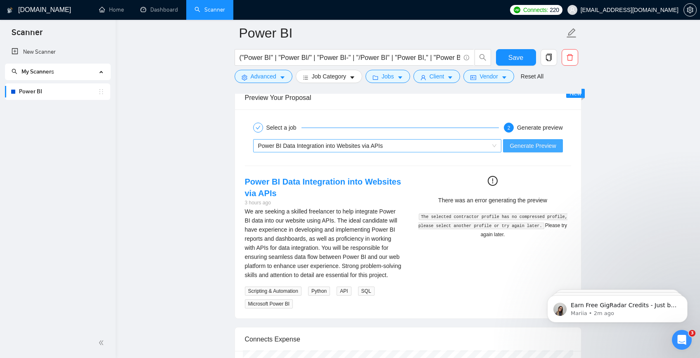
click at [348, 151] on div "Power BI Data Integration into Websites via APIs" at bounding box center [373, 146] width 231 height 12
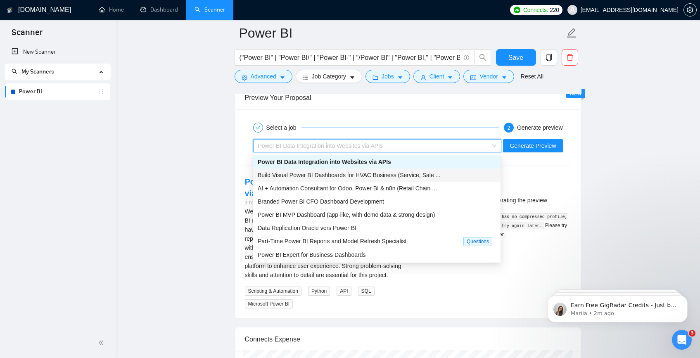
click at [342, 178] on span "Build Visual Power BI Dashboards for HVAC Business (Service, Sale ..." at bounding box center [349, 175] width 183 height 7
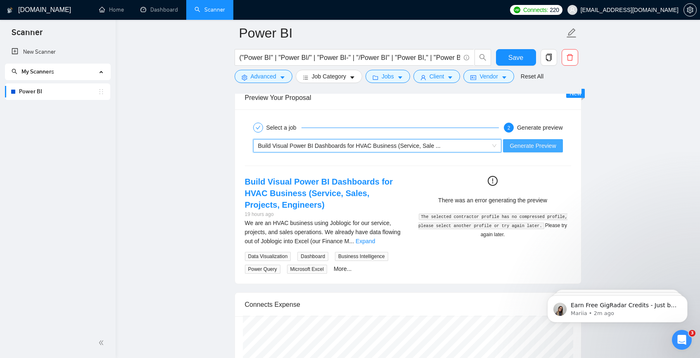
click at [532, 140] on button "Generate Preview" at bounding box center [532, 145] width 59 height 13
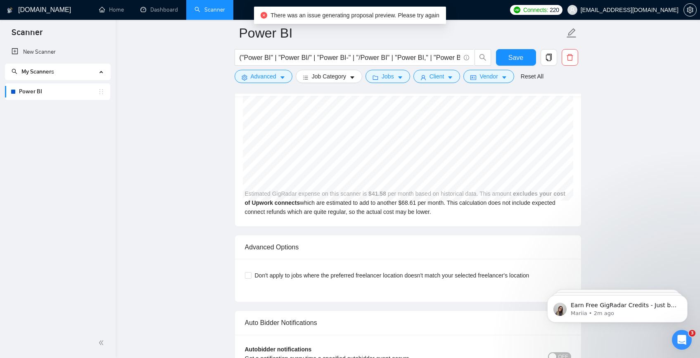
scroll to position [1973, 0]
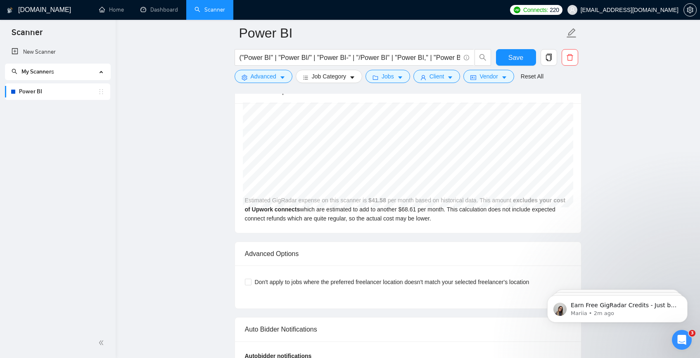
drag, startPoint x: 318, startPoint y: 207, endPoint x: 446, endPoint y: 210, distance: 127.2
click at [444, 210] on div "Estimated GigRadar expense on this scanner is $ 41.58 per month based on histor…" at bounding box center [408, 168] width 346 height 130
click at [451, 210] on div "Estimated GigRadar expense on this scanner is $ 41.58 per month based on histor…" at bounding box center [408, 168] width 346 height 130
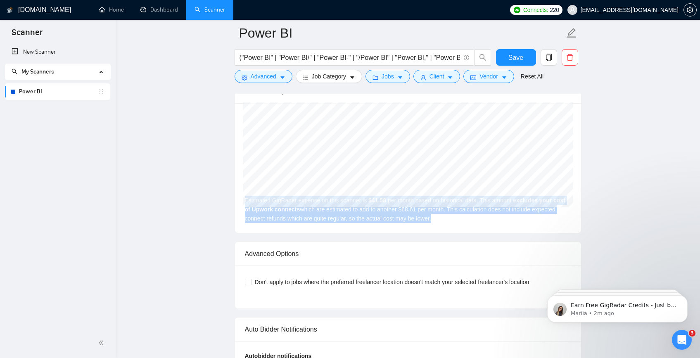
click at [285, 201] on div "Estimated GigRadar expense on this scanner is $ 41.58 per month based on histor…" at bounding box center [408, 168] width 346 height 130
click at [478, 216] on div "Estimated GigRadar expense on this scanner is $ 41.58 per month based on histor…" at bounding box center [408, 168] width 346 height 130
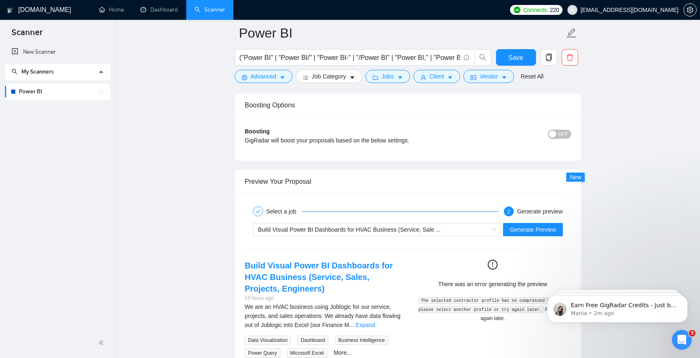
scroll to position [1719, 0]
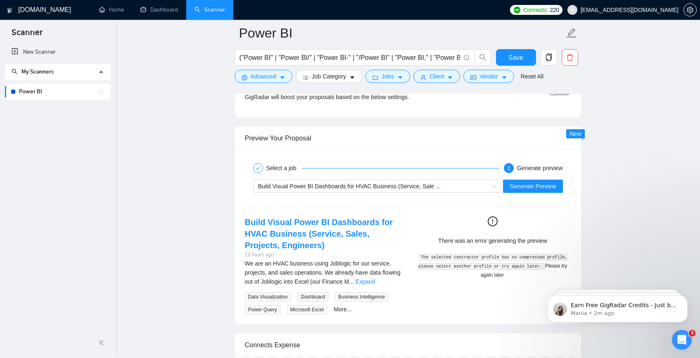
click at [430, 256] on code "The selected contractor profile has no compressed profile, please select anothe…" at bounding box center [492, 262] width 149 height 16
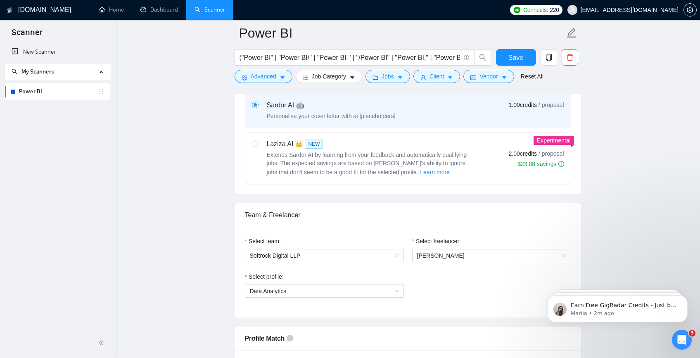
scroll to position [451, 0]
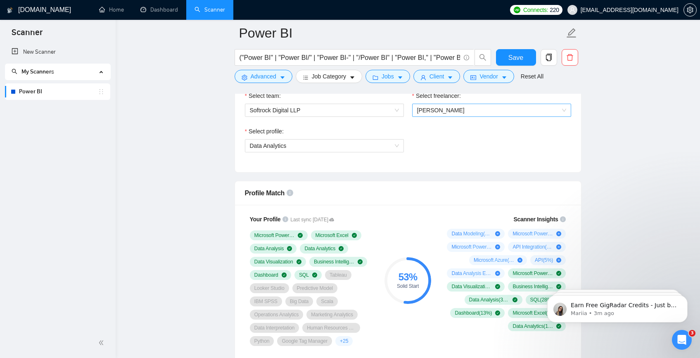
click at [427, 115] on span "[PERSON_NAME]" at bounding box center [491, 110] width 149 height 12
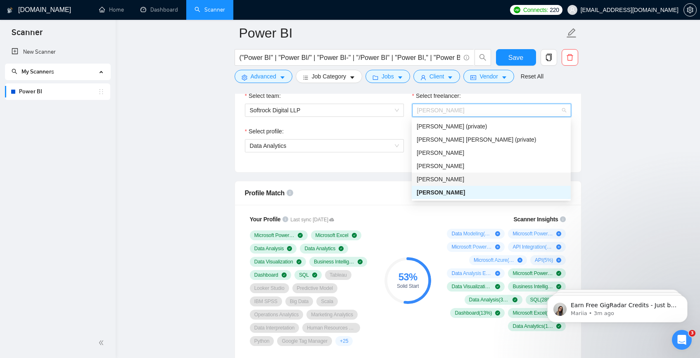
click at [432, 175] on div "[PERSON_NAME]" at bounding box center [491, 179] width 149 height 9
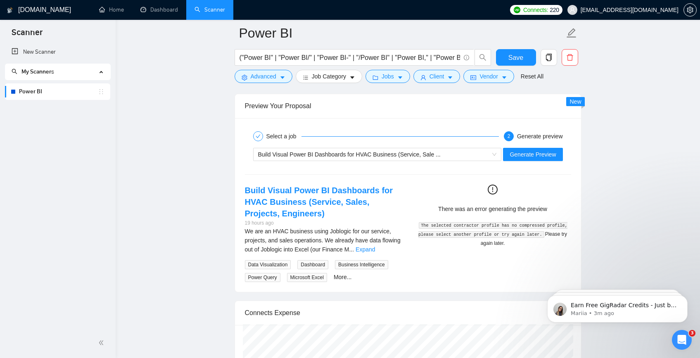
scroll to position [1794, 0]
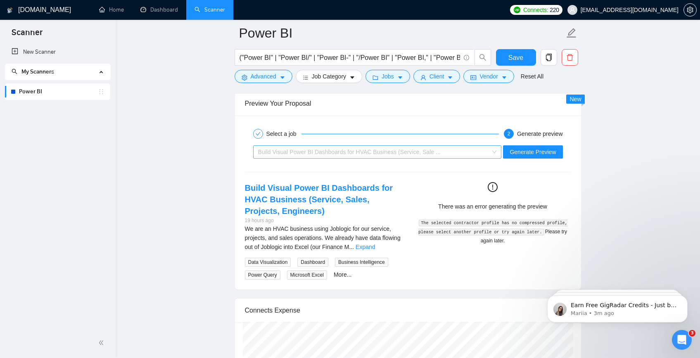
click at [404, 154] on span "Build Visual Power BI Dashboards for HVAC Business (Service, Sale ..." at bounding box center [349, 152] width 183 height 7
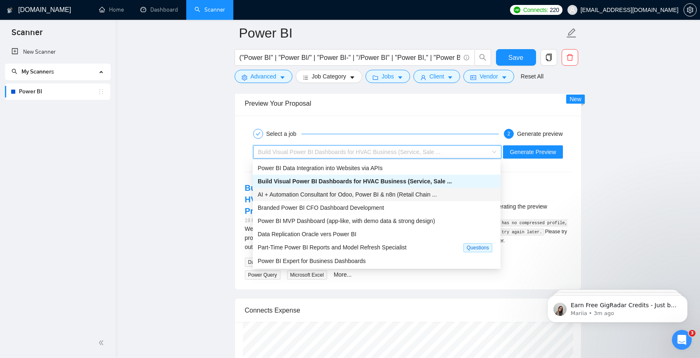
click at [390, 194] on span "AI + Automation Consultant for Odoo, Power BI & n8n (Retail Chain ..." at bounding box center [347, 194] width 179 height 7
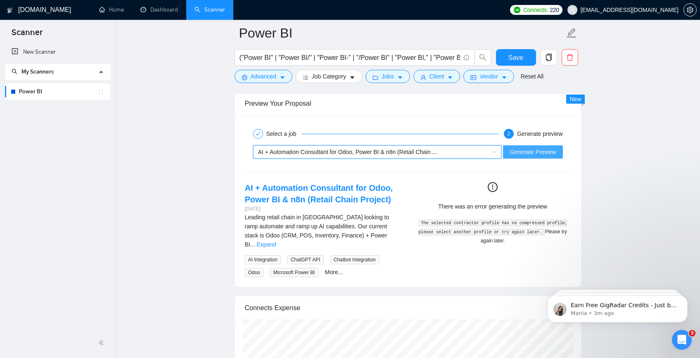
click at [527, 151] on span "Generate Preview" at bounding box center [533, 151] width 46 height 9
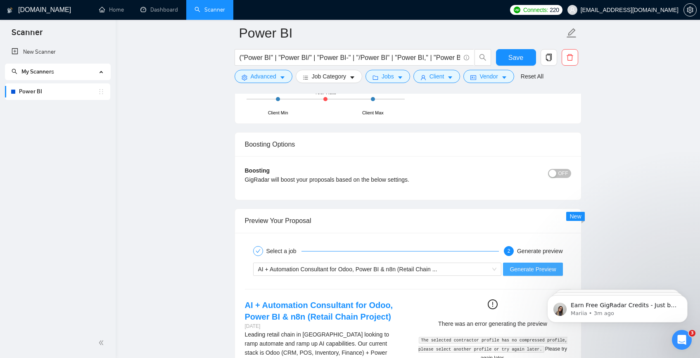
scroll to position [1836, 0]
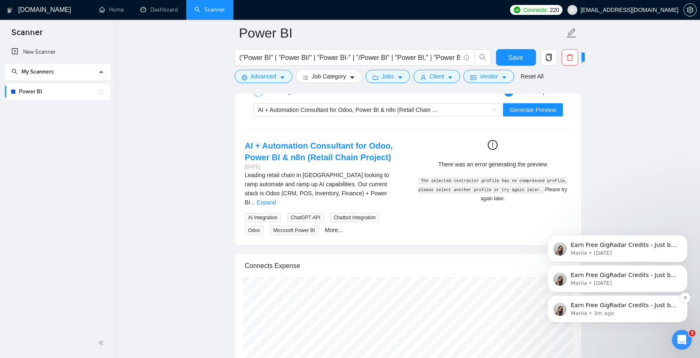
click at [600, 311] on p "Mariia • 3m ago" at bounding box center [624, 313] width 107 height 7
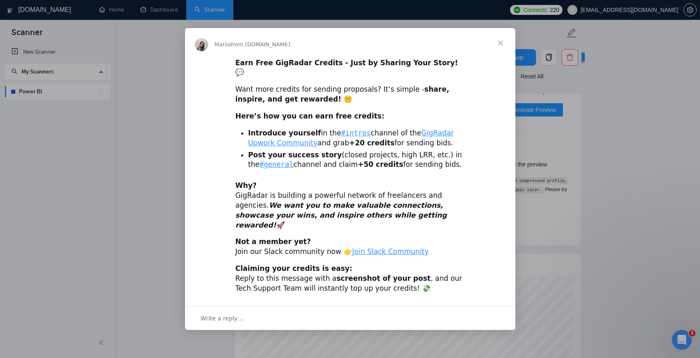
scroll to position [0, 0]
click at [625, 304] on div "Intercom messenger" at bounding box center [350, 179] width 700 height 358
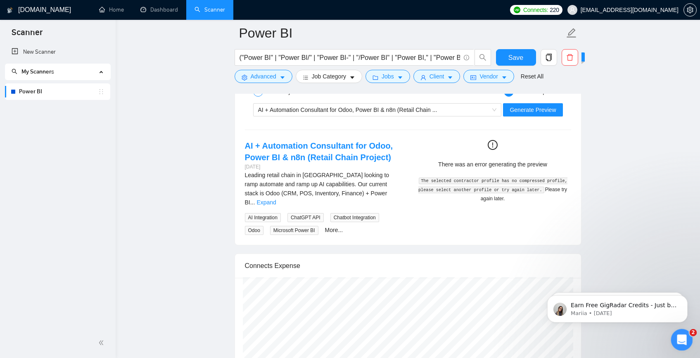
drag, startPoint x: 683, startPoint y: 333, endPoint x: 1348, endPoint y: 653, distance: 738.5
click at [683, 332] on div "Open Intercom Messenger" at bounding box center [680, 338] width 27 height 27
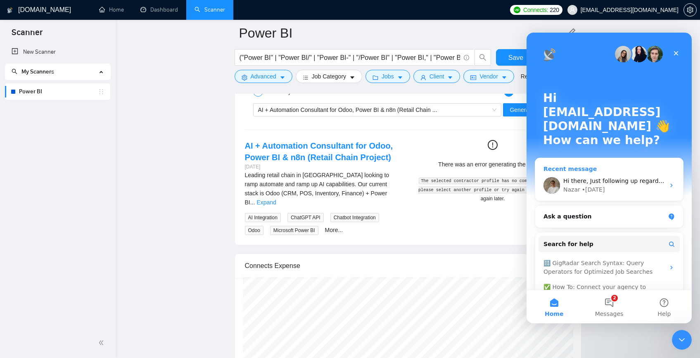
click at [596, 170] on div "Hi there, Just following up regarding your recent request. Is there anything el…" at bounding box center [609, 185] width 148 height 31
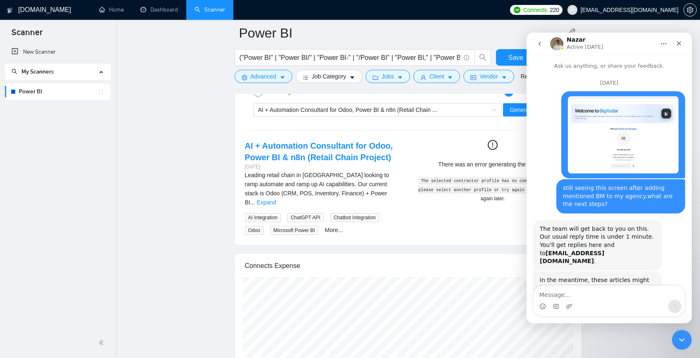
scroll to position [36, 0]
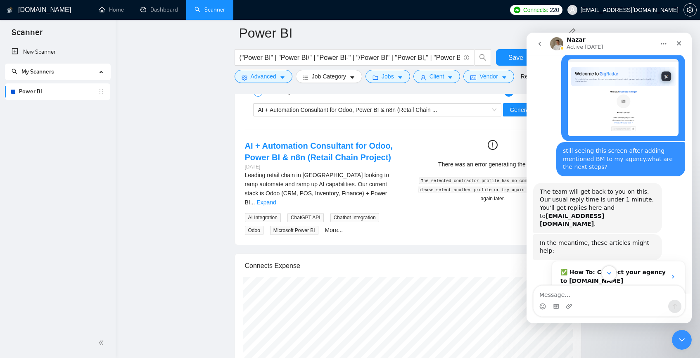
click at [611, 271] on icon "Scroll to bottom" at bounding box center [608, 273] width 7 height 7
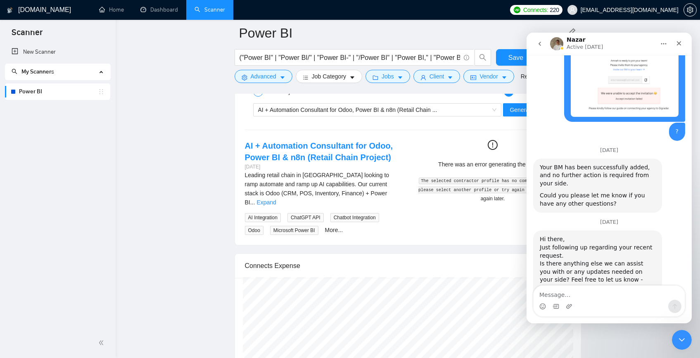
scroll to position [1165, 0]
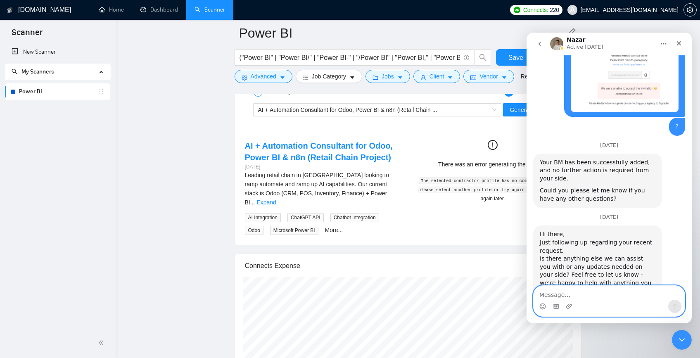
click at [600, 292] on textarea "Message…" at bounding box center [609, 293] width 151 height 14
type textarea "hi [PERSON_NAME], how to fix this?"
paste textarea "Message…"
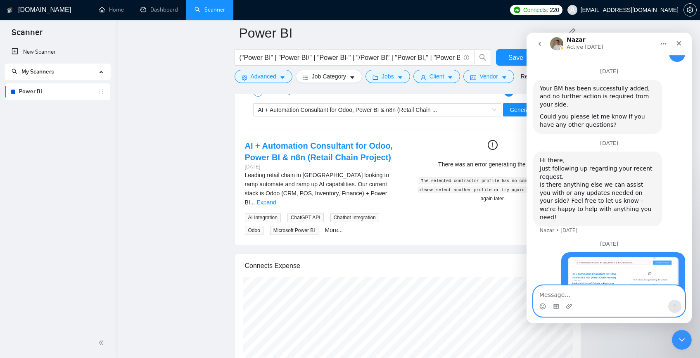
scroll to position [1258, 0]
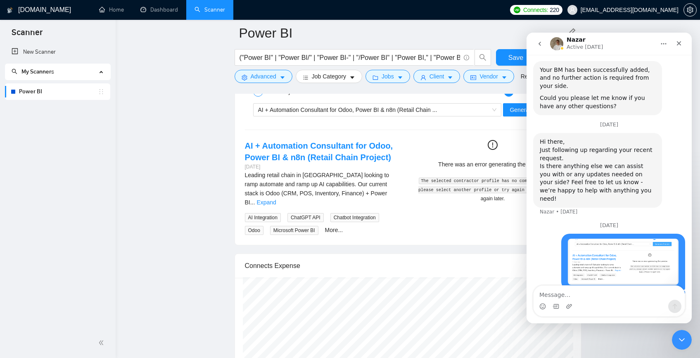
click at [345, 233] on div "Select a job 2 Generate preview AI + Automation Consultant for Odoo, Power BI &…" at bounding box center [408, 160] width 346 height 172
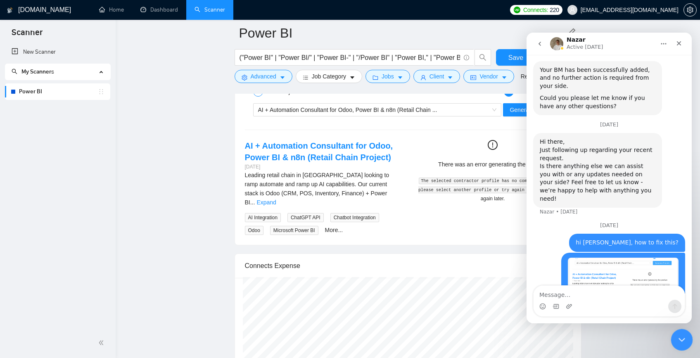
scroll to position [1212, 0]
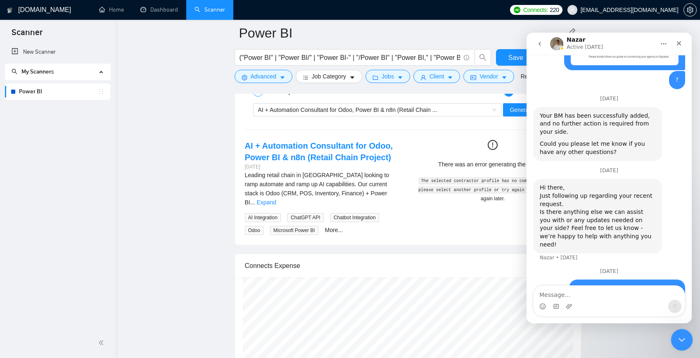
click at [677, 329] on div "Close Intercom Messenger" at bounding box center [681, 339] width 20 height 20
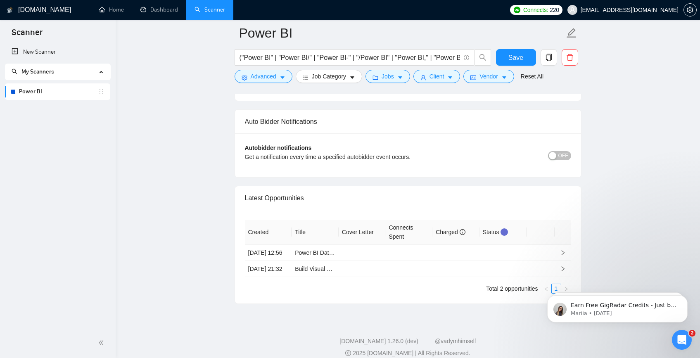
scroll to position [2236, 0]
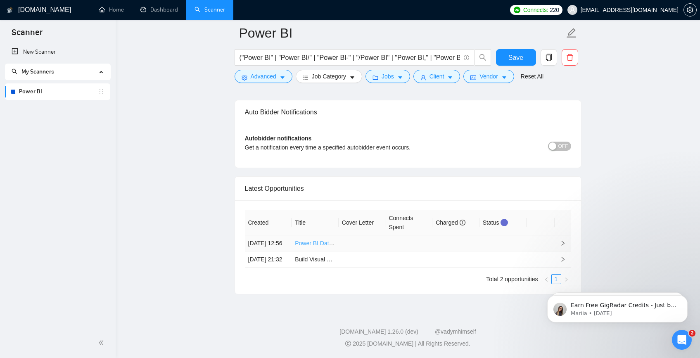
click at [312, 240] on link "Power BI Data Integration into Websites via APIs" at bounding box center [357, 243] width 125 height 7
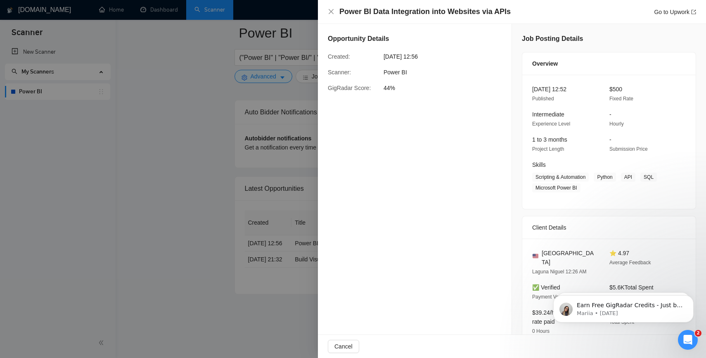
click at [202, 81] on div at bounding box center [353, 179] width 706 height 358
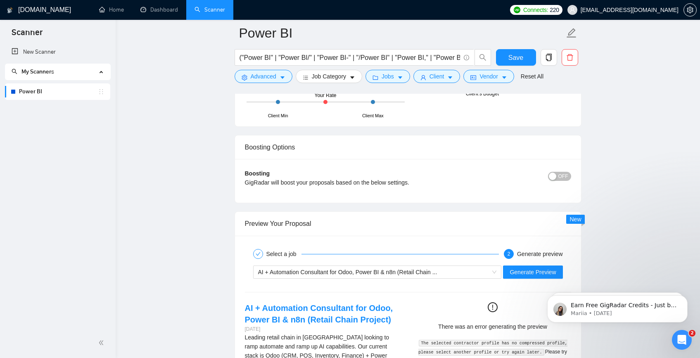
scroll to position [1495, 0]
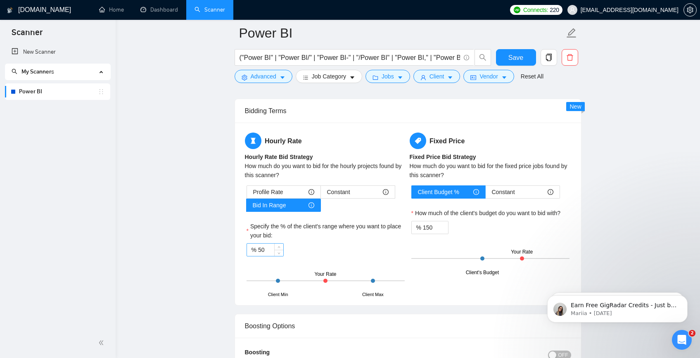
click at [264, 247] on input "50" at bounding box center [270, 250] width 25 height 12
click at [263, 247] on input "50" at bounding box center [270, 250] width 25 height 12
type input "100"
click at [373, 280] on div at bounding box center [373, 281] width 4 height 4
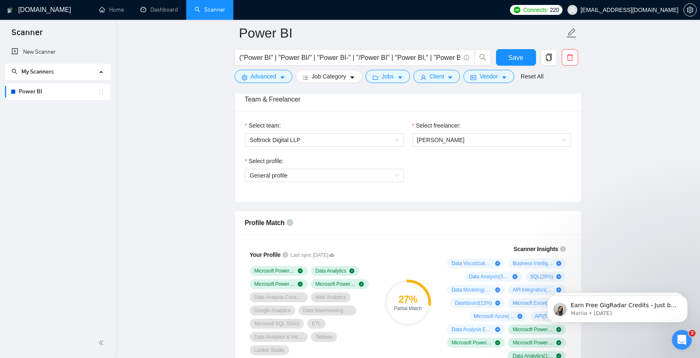
scroll to position [398, 0]
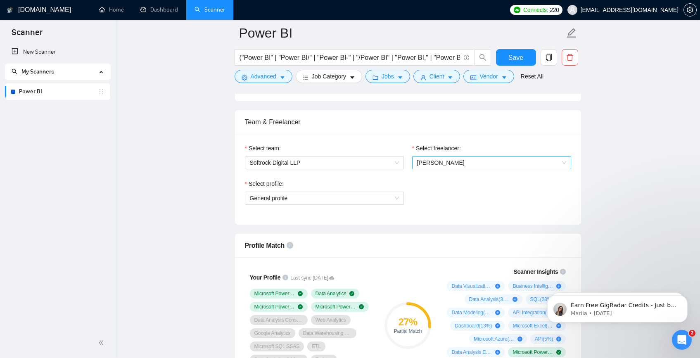
click at [432, 160] on span "[PERSON_NAME]" at bounding box center [440, 162] width 47 height 7
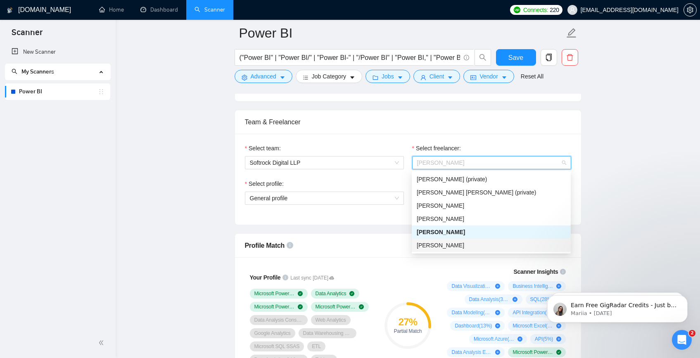
click at [429, 241] on div "[PERSON_NAME]" at bounding box center [491, 245] width 149 height 9
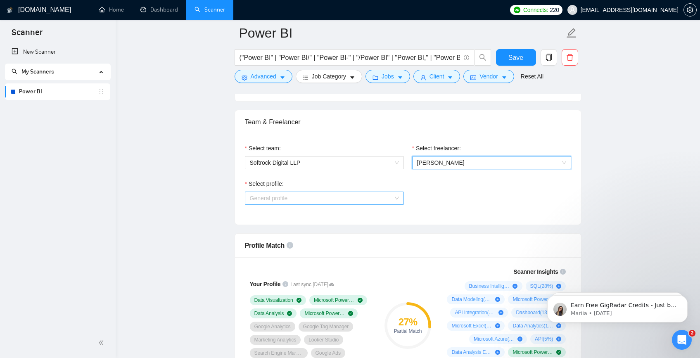
click at [342, 198] on span "General profile" at bounding box center [324, 198] width 149 height 12
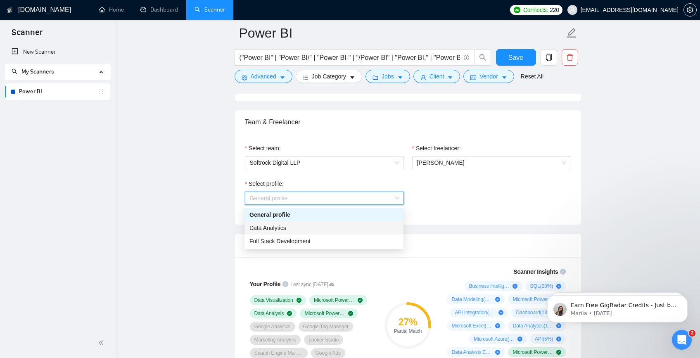
click at [327, 231] on div "Data Analytics" at bounding box center [323, 227] width 149 height 9
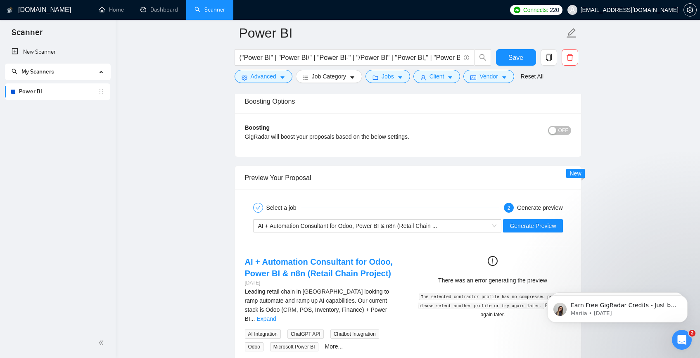
scroll to position [1731, 0]
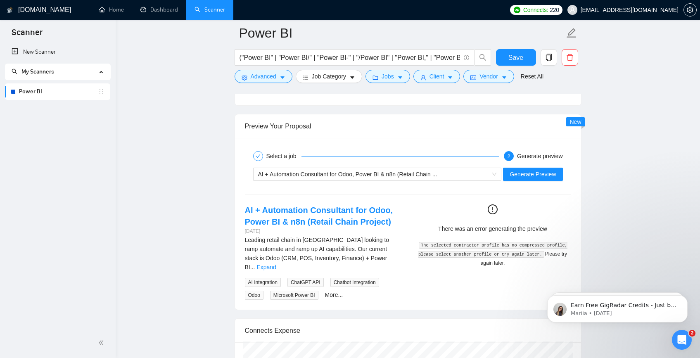
click at [432, 181] on div "AI + Automation Consultant for Odoo, Power BI & n8n (Retail Chain ... Generate …" at bounding box center [408, 174] width 328 height 20
click at [433, 177] on span "AI + Automation Consultant for Odoo, Power BI & n8n (Retail Chain ..." at bounding box center [347, 174] width 179 height 7
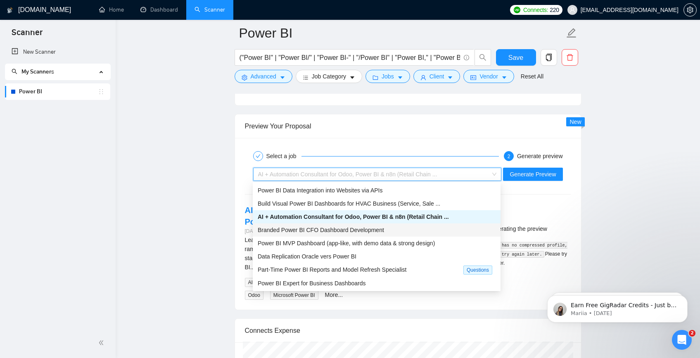
click at [360, 232] on span "Branded Power BI CFO Dashboard Development" at bounding box center [321, 230] width 126 height 7
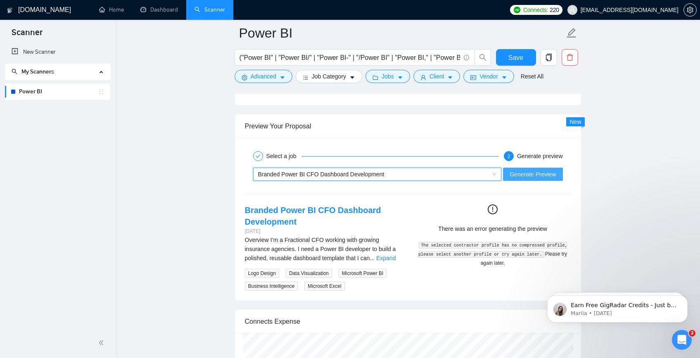
click at [535, 169] on button "Generate Preview" at bounding box center [532, 174] width 59 height 13
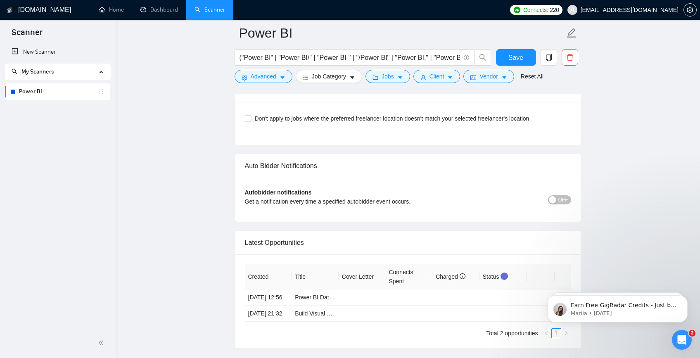
scroll to position [2132, 0]
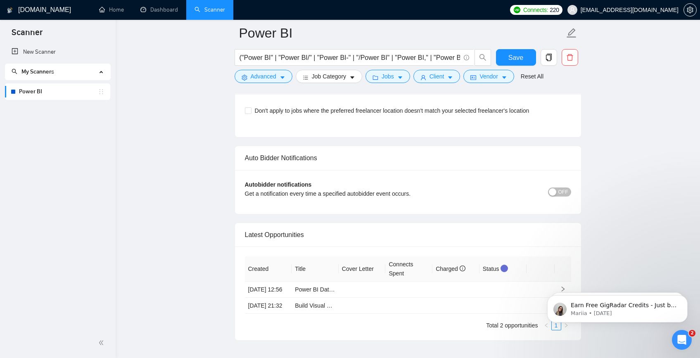
click at [552, 191] on div "button" at bounding box center [552, 191] width 7 height 7
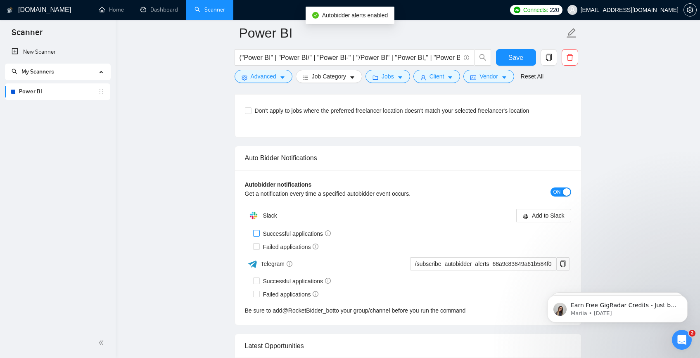
click at [254, 232] on input "Successful applications" at bounding box center [256, 233] width 6 height 6
checkbox input "true"
click at [258, 243] on input "Failed applications" at bounding box center [256, 246] width 6 height 6
checkbox input "true"
click at [533, 209] on button "Add to Slack" at bounding box center [543, 215] width 55 height 13
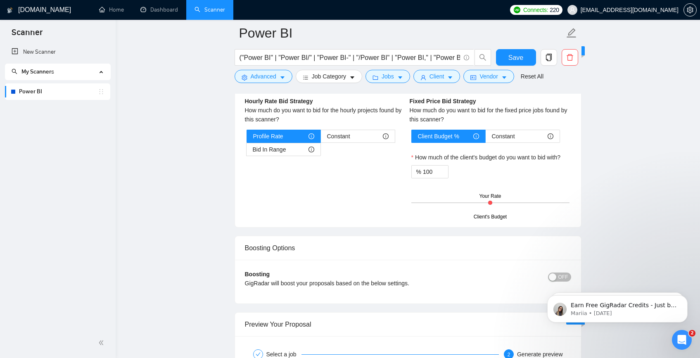
scroll to position [1259, 0]
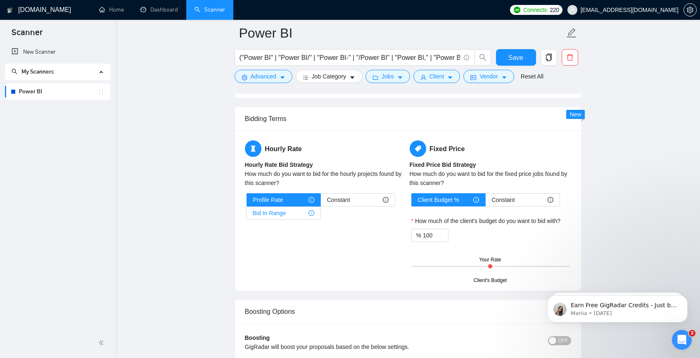
click at [283, 214] on span "Bid In Range" at bounding box center [269, 213] width 33 height 12
click at [247, 215] on input "Bid In Range" at bounding box center [247, 215] width 0 height 0
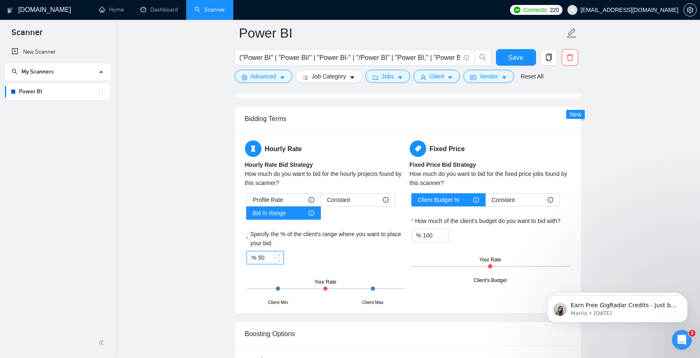
drag, startPoint x: 268, startPoint y: 259, endPoint x: 259, endPoint y: 258, distance: 9.2
click at [259, 258] on input "50" at bounding box center [270, 258] width 25 height 12
type input "100"
click at [400, 306] on div "Hourly Rate Hourly Rate Bid Strategy How much do you want to bid for the hourly…" at bounding box center [408, 222] width 346 height 183
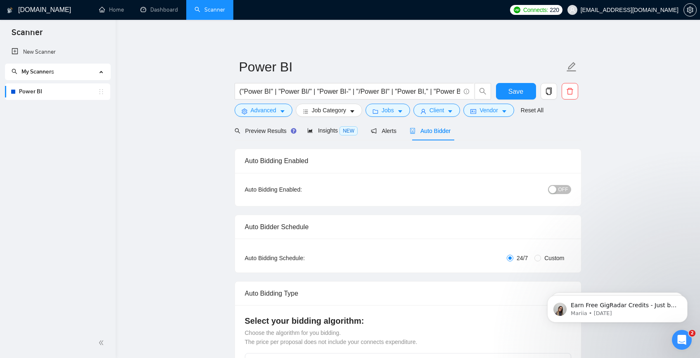
scroll to position [382, 0]
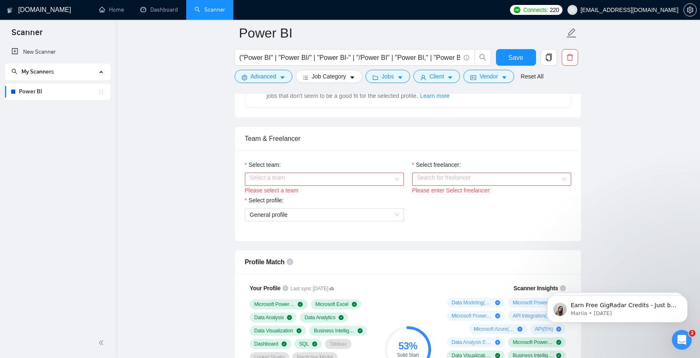
click at [383, 182] on input "Select team:" at bounding box center [321, 179] width 143 height 12
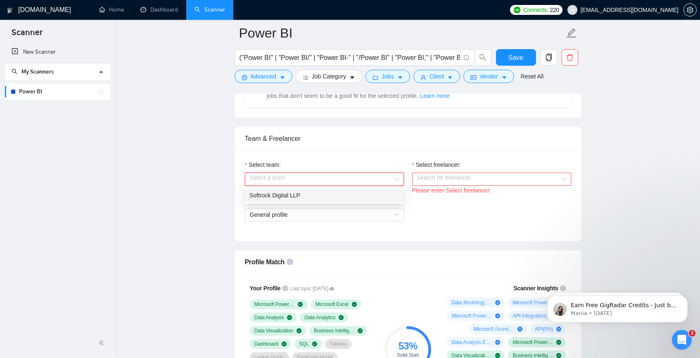
click at [351, 200] on div "Softrock Digital LLP" at bounding box center [324, 195] width 159 height 13
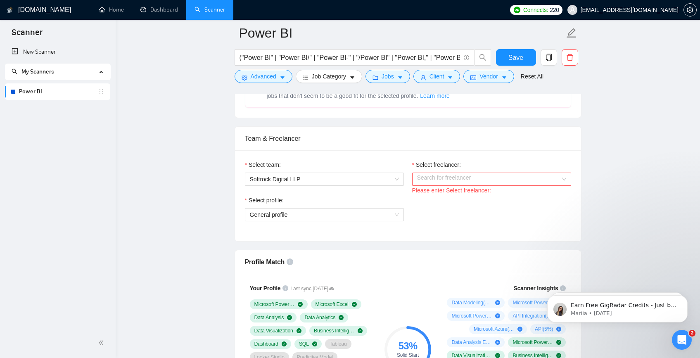
click at [472, 171] on div "Select freelancer:" at bounding box center [491, 166] width 159 height 12
click at [471, 179] on input "Select freelancer:" at bounding box center [488, 179] width 143 height 12
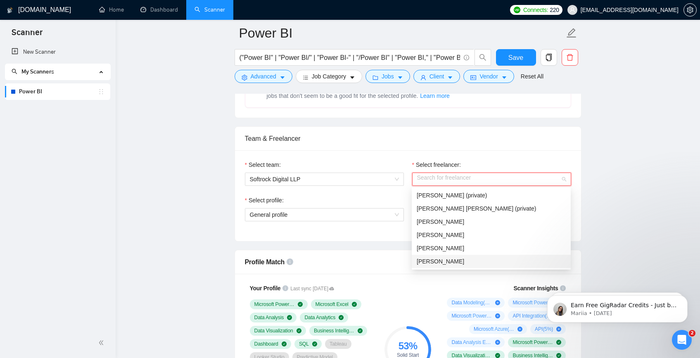
click at [463, 259] on span "[PERSON_NAME]" at bounding box center [440, 261] width 47 height 7
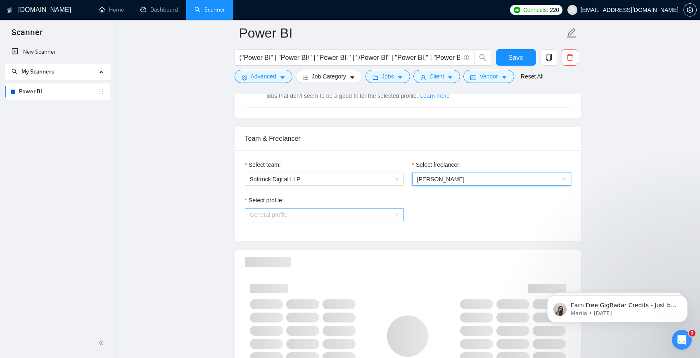
click at [360, 210] on span "General profile" at bounding box center [324, 215] width 149 height 12
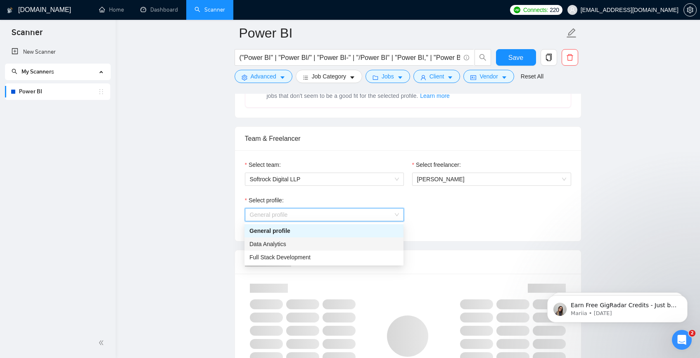
click at [320, 245] on div "Data Analytics" at bounding box center [323, 244] width 149 height 9
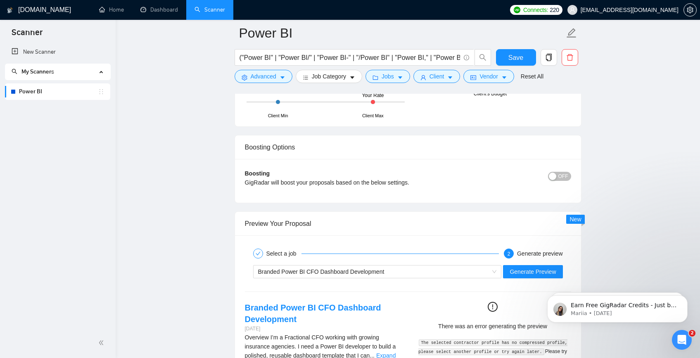
scroll to position [1608, 0]
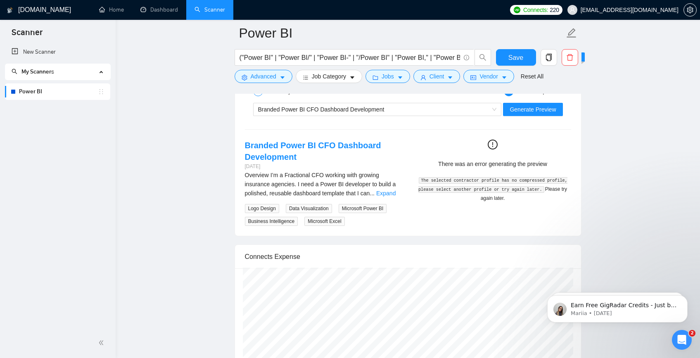
click at [494, 142] on icon "exclamation-circle" at bounding box center [493, 145] width 10 height 10
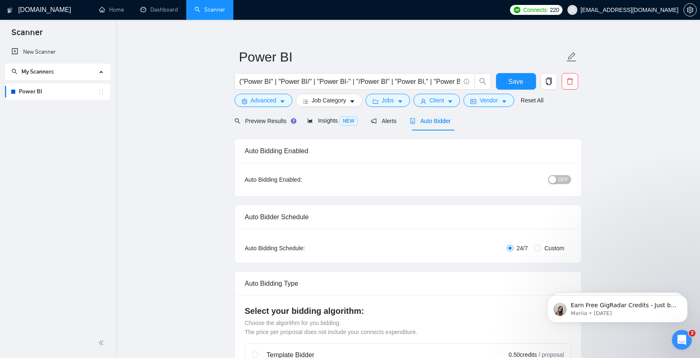
scroll to position [0, 0]
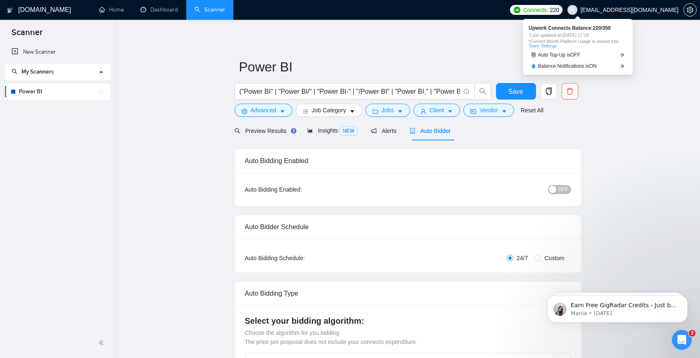
click at [548, 7] on span "Connects:" at bounding box center [535, 9] width 25 height 9
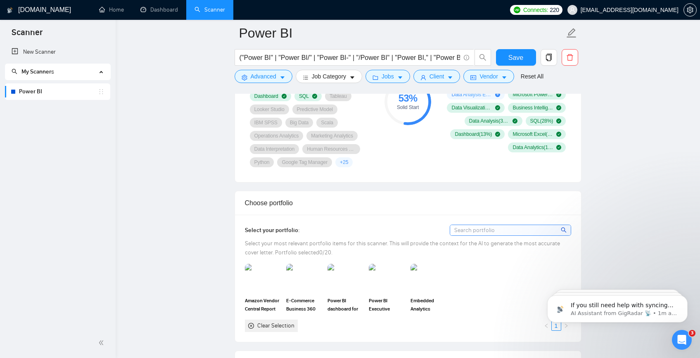
scroll to position [694, 0]
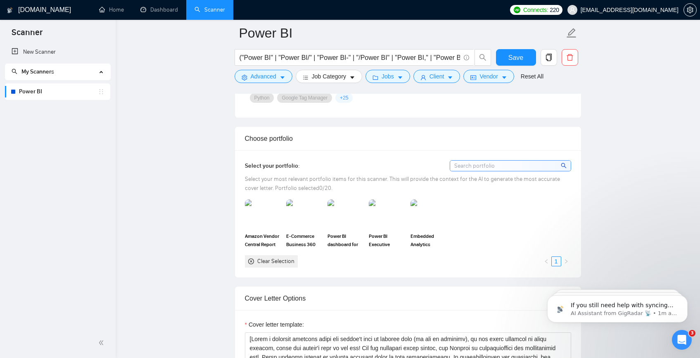
click at [287, 260] on div "Clear Selection" at bounding box center [275, 261] width 37 height 9
click at [252, 259] on icon "close-circle" at bounding box center [251, 262] width 6 height 6
click at [480, 168] on input at bounding box center [510, 166] width 121 height 10
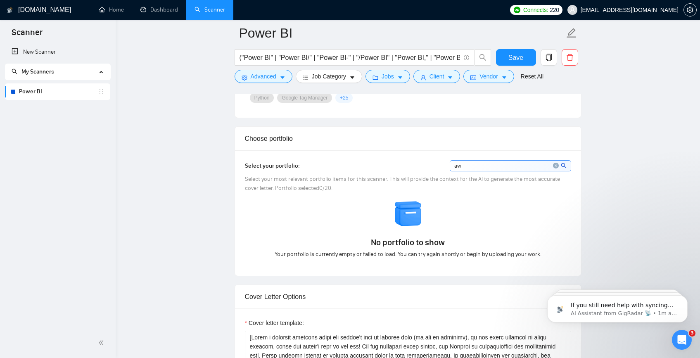
type input "a"
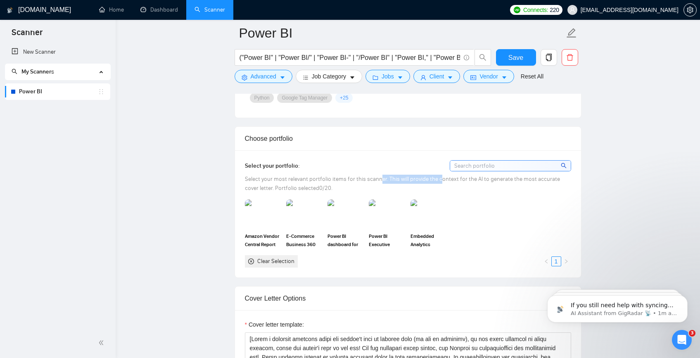
drag, startPoint x: 381, startPoint y: 180, endPoint x: 439, endPoint y: 182, distance: 58.7
click at [439, 182] on span "Select your most relevant portfolio items for this scanner. This will provide t…" at bounding box center [402, 184] width 315 height 16
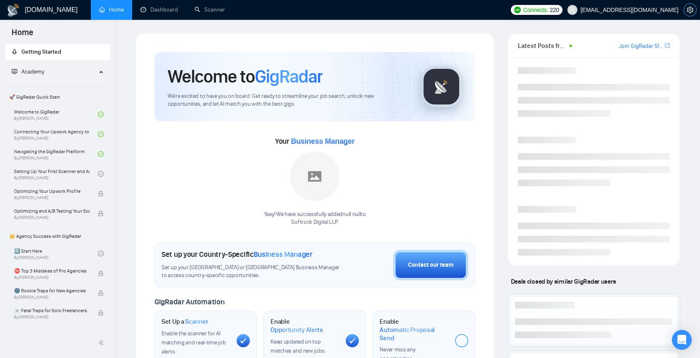
click at [693, 12] on icon "setting" at bounding box center [690, 10] width 7 height 7
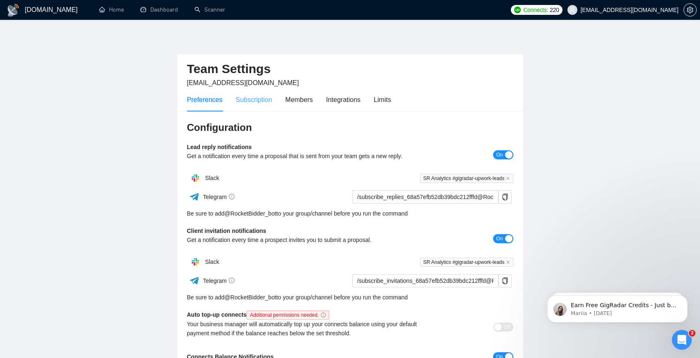
click at [246, 106] on div "Subscription" at bounding box center [254, 100] width 36 height 24
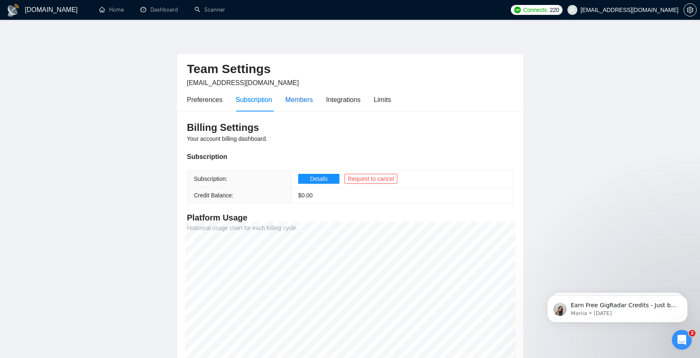
click at [304, 101] on div "Members" at bounding box center [299, 100] width 28 height 10
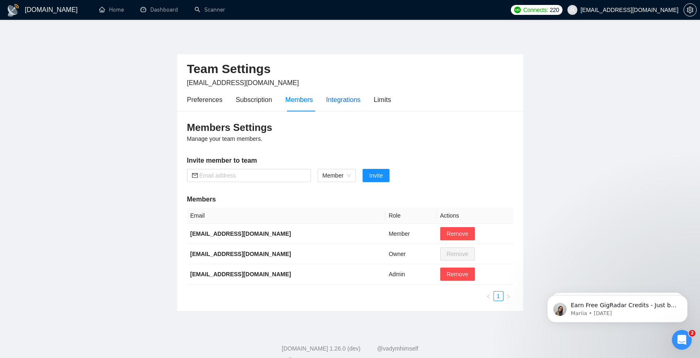
click at [340, 104] on div "Integrations" at bounding box center [343, 100] width 35 height 10
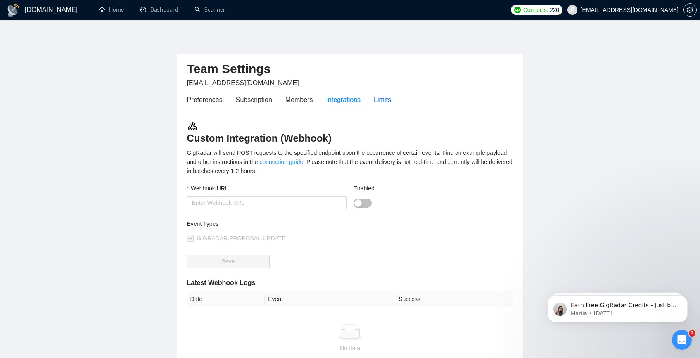
click at [388, 100] on div "Limits" at bounding box center [382, 100] width 17 height 10
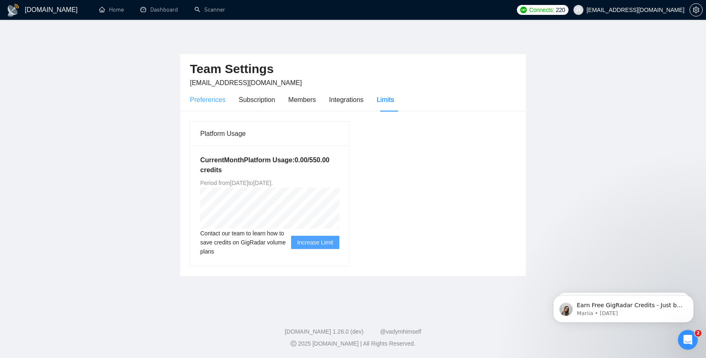
click at [205, 109] on div "Preferences" at bounding box center [208, 100] width 36 height 24
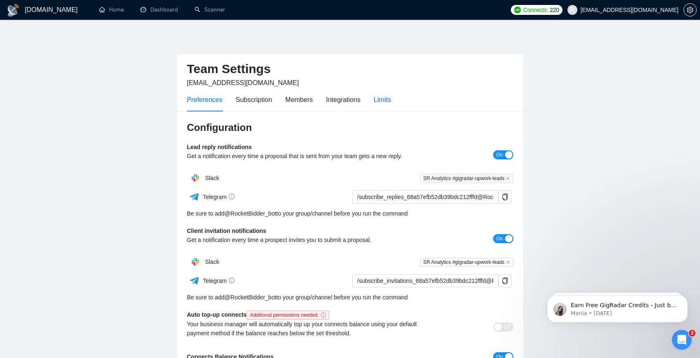
click at [382, 97] on div "Limits" at bounding box center [382, 100] width 17 height 10
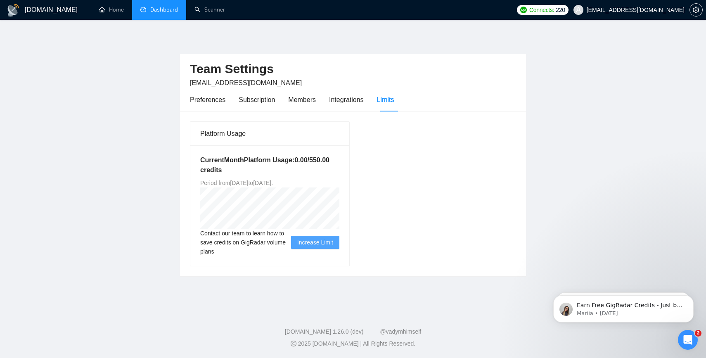
click at [161, 10] on link "Dashboard" at bounding box center [159, 9] width 38 height 7
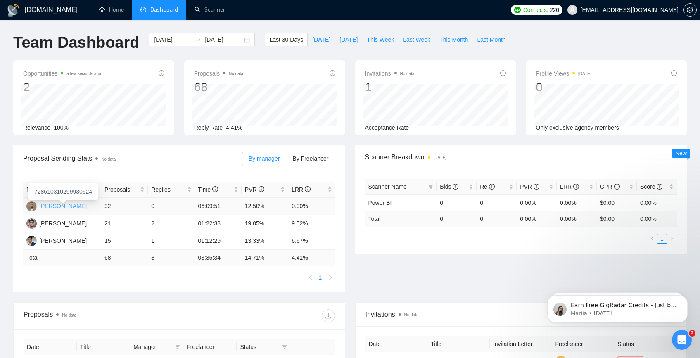
click at [62, 207] on div "[PERSON_NAME]" at bounding box center [62, 206] width 47 height 9
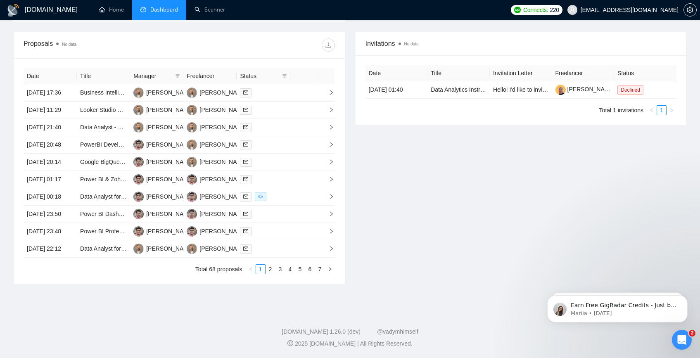
scroll to position [13, 0]
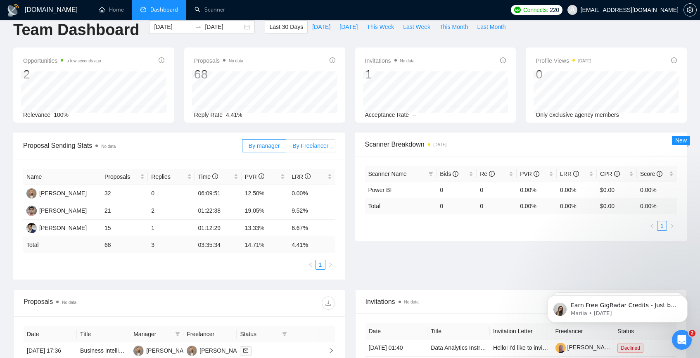
click at [299, 150] on label "By Freelancer" at bounding box center [310, 145] width 49 height 13
click at [286, 148] on input "By Freelancer" at bounding box center [286, 148] width 0 height 0
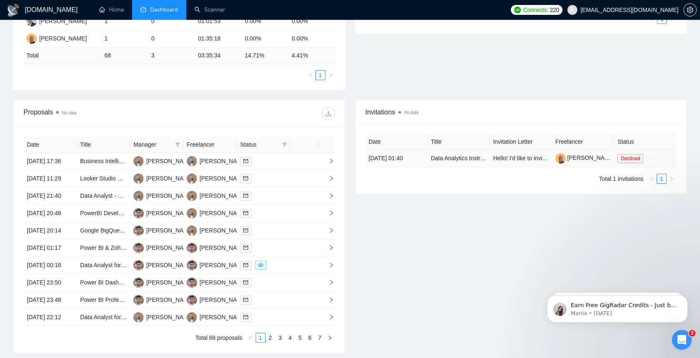
scroll to position [0, 0]
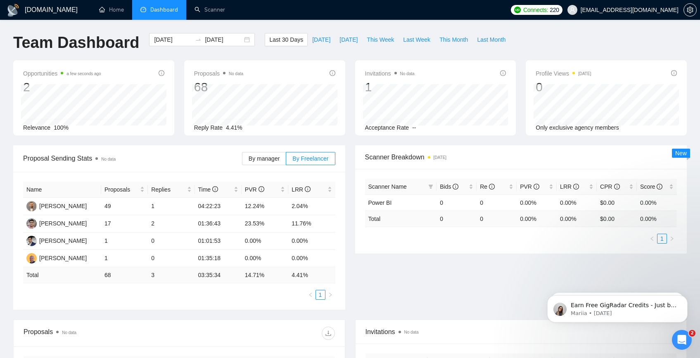
click at [46, 13] on h1 "[DOMAIN_NAME]" at bounding box center [51, 10] width 53 height 20
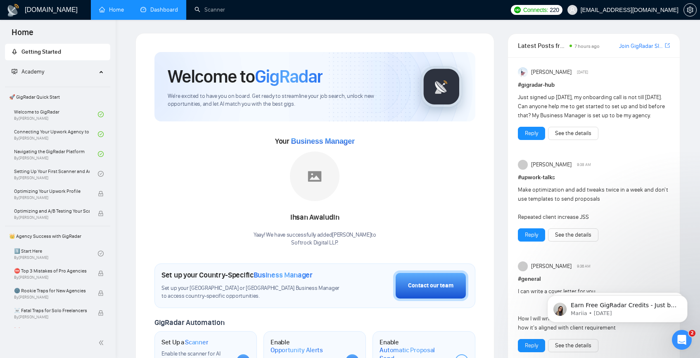
click at [639, 1] on span "[EMAIL_ADDRESS][DOMAIN_NAME]" at bounding box center [623, 10] width 121 height 26
click at [691, 8] on icon "setting" at bounding box center [690, 10] width 7 height 7
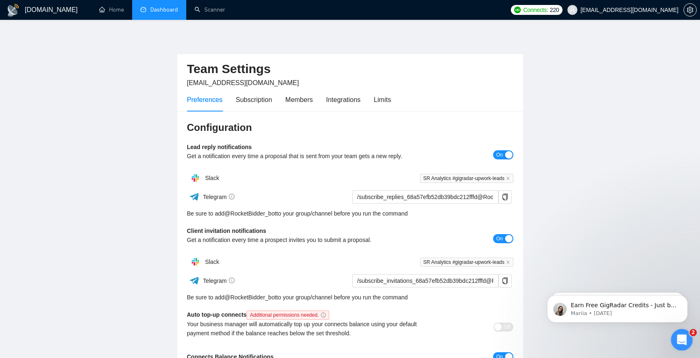
click at [685, 339] on icon "Open Intercom Messenger" at bounding box center [681, 339] width 14 height 14
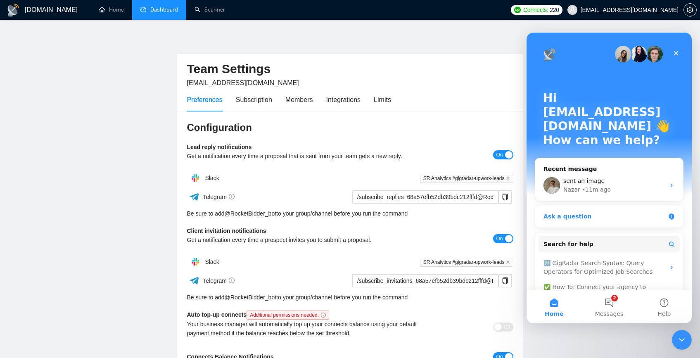
click at [599, 208] on div "Ask a question" at bounding box center [609, 217] width 148 height 22
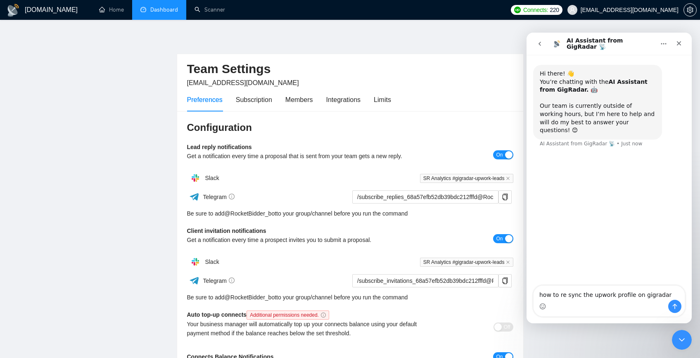
type textarea "how to re sync the upwork profile on gigradar?"
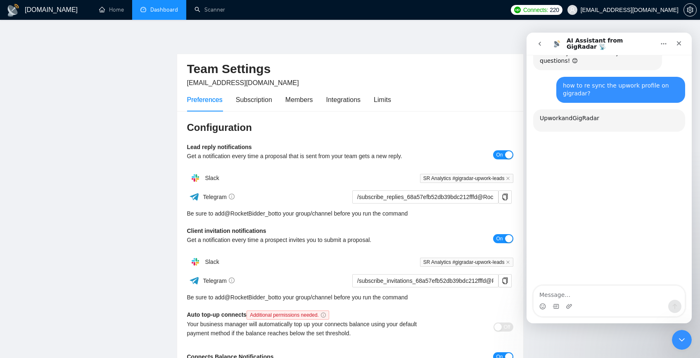
scroll to position [85, 0]
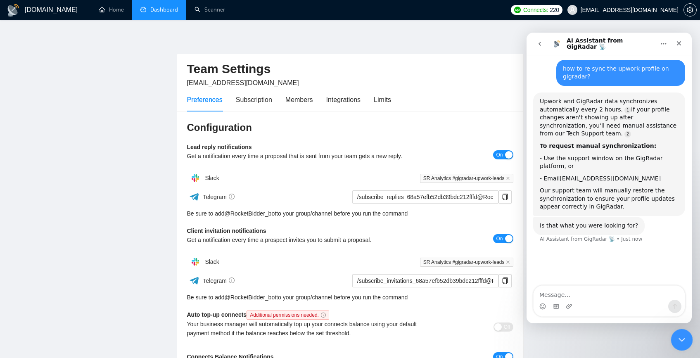
click at [682, 342] on icon "Close Intercom Messenger" at bounding box center [681, 339] width 10 height 10
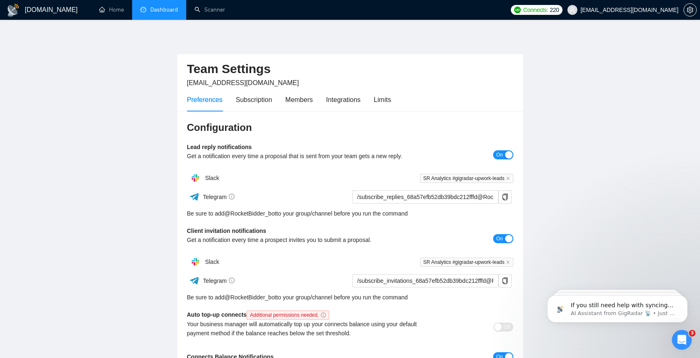
scroll to position [96, 0]
